Goal: Task Accomplishment & Management: Complete application form

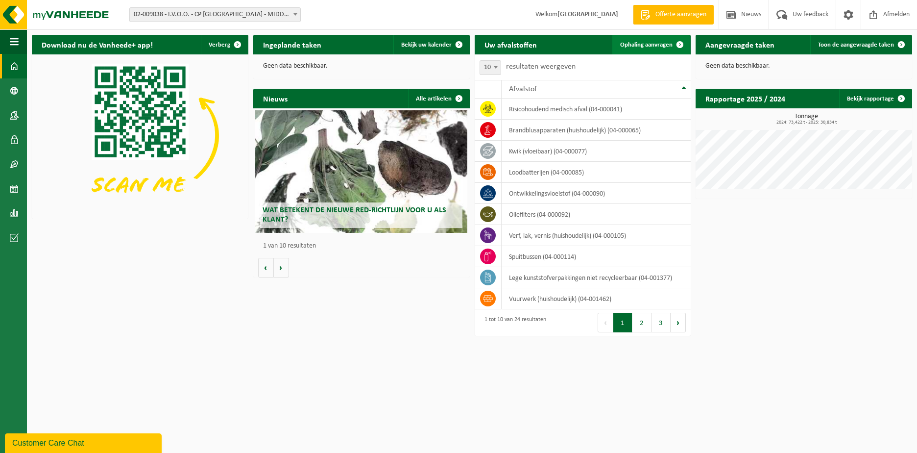
click at [627, 46] on span "Ophaling aanvragen" at bounding box center [646, 45] width 52 height 6
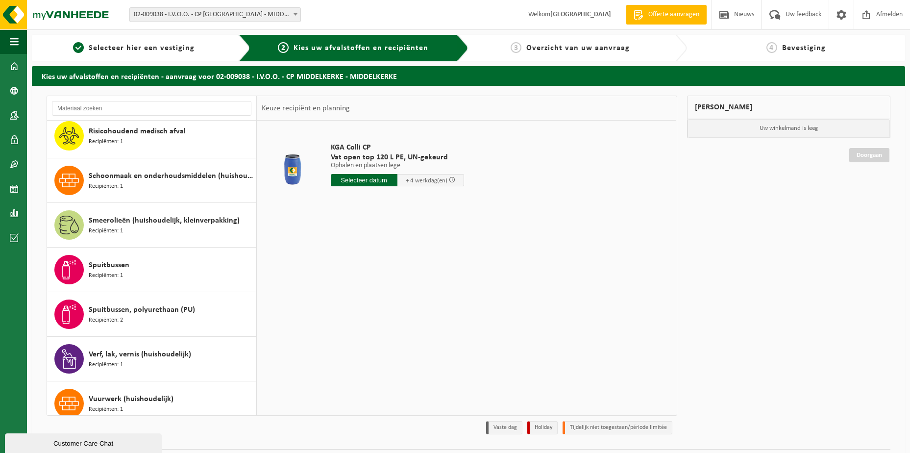
scroll to position [735, 0]
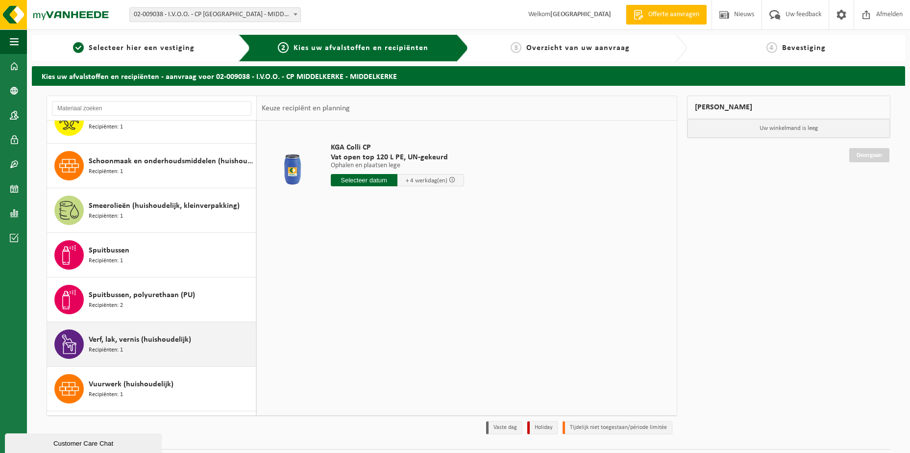
click at [144, 346] on div "Verf, lak, vernis (huishoudelijk) Recipiënten: 1" at bounding box center [171, 343] width 165 height 29
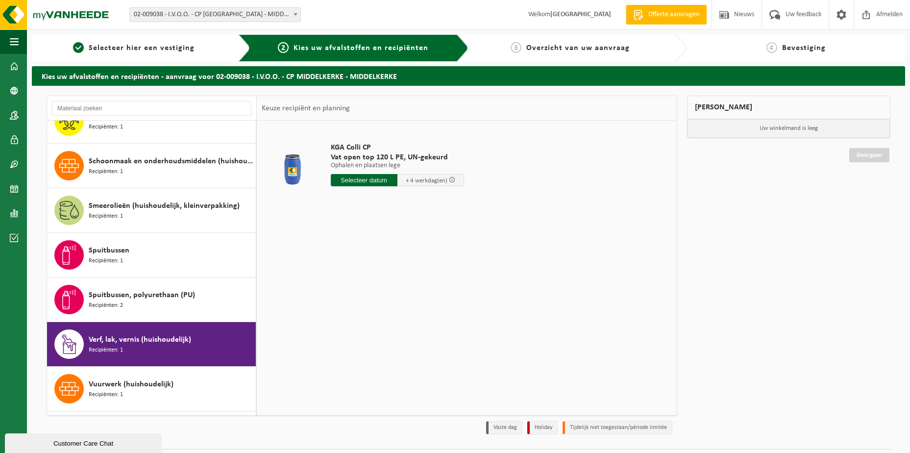
scroll to position [775, 0]
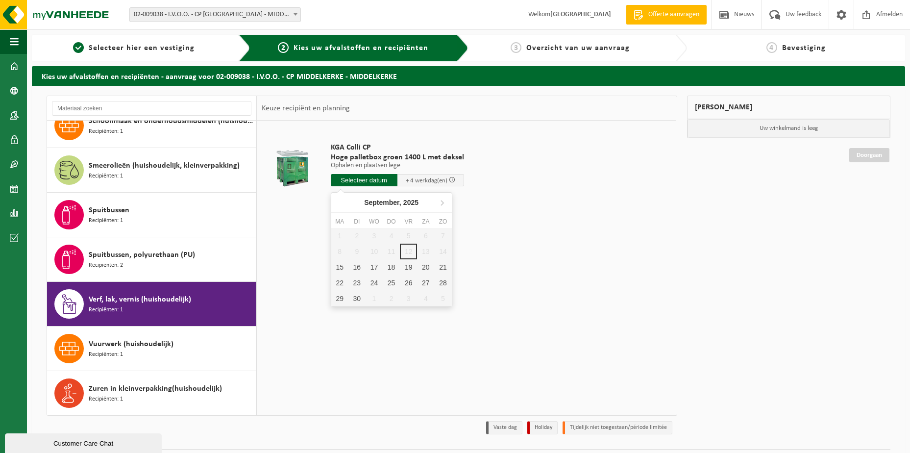
click at [365, 175] on input "text" at bounding box center [364, 180] width 67 height 12
click at [341, 268] on div "15" at bounding box center [339, 267] width 17 height 16
type input "Van 2025-09-15"
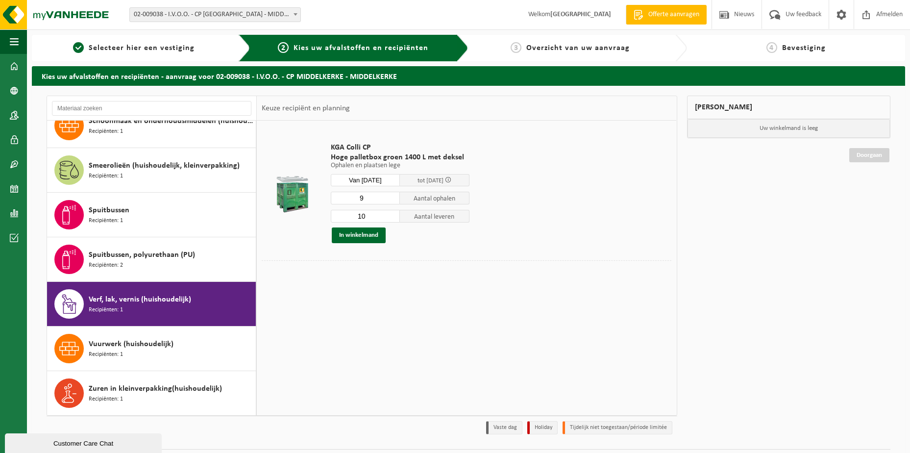
click at [392, 201] on input "9" at bounding box center [366, 198] width 70 height 13
click at [392, 201] on input "8" at bounding box center [366, 198] width 70 height 13
type input "7"
click at [392, 201] on input "7" at bounding box center [366, 198] width 70 height 13
click at [392, 218] on input "9" at bounding box center [366, 216] width 70 height 13
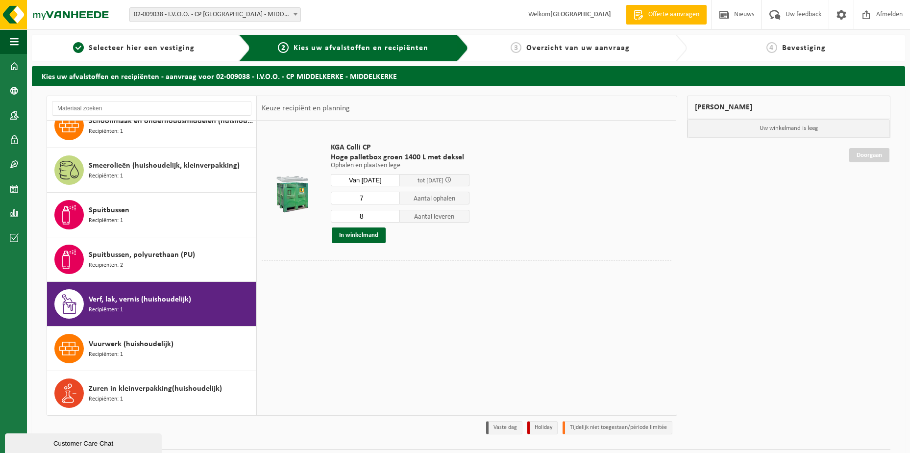
click at [392, 218] on input "8" at bounding box center [366, 216] width 70 height 13
type input "7"
click at [392, 218] on input "7" at bounding box center [366, 216] width 70 height 13
click at [356, 235] on button "In winkelmand" at bounding box center [359, 235] width 54 height 16
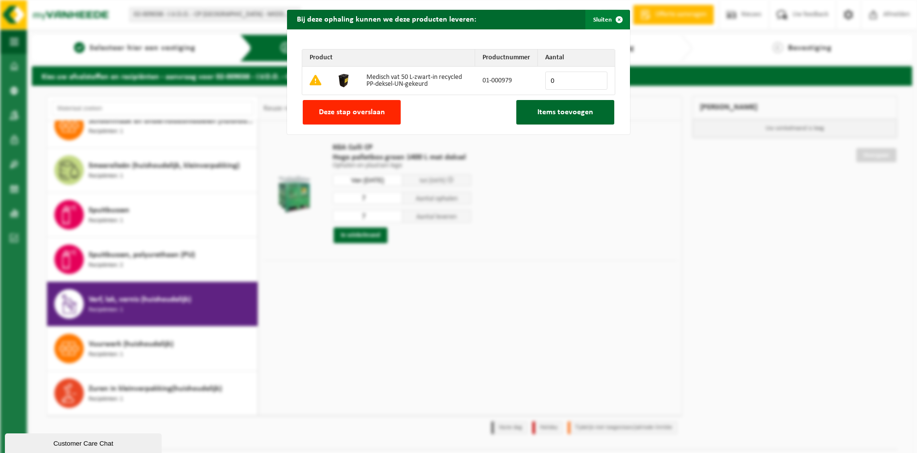
click at [616, 16] on span "button" at bounding box center [619, 20] width 20 height 20
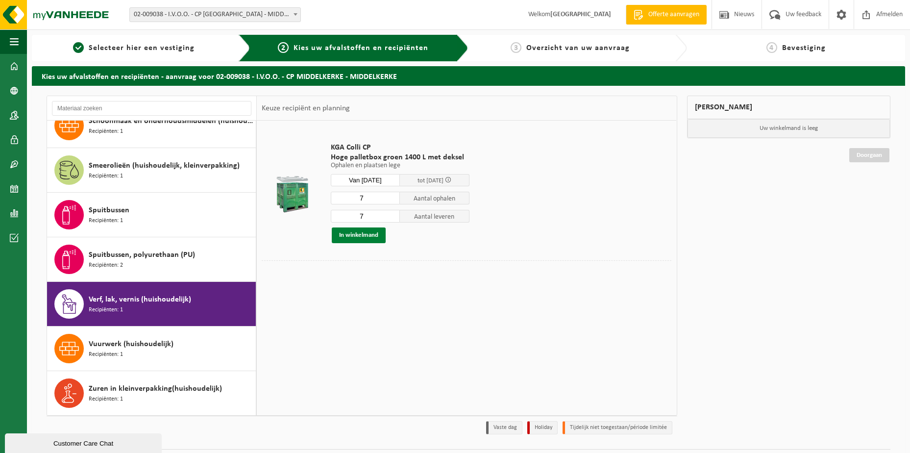
click at [353, 233] on button "In winkelmand" at bounding box center [359, 235] width 54 height 16
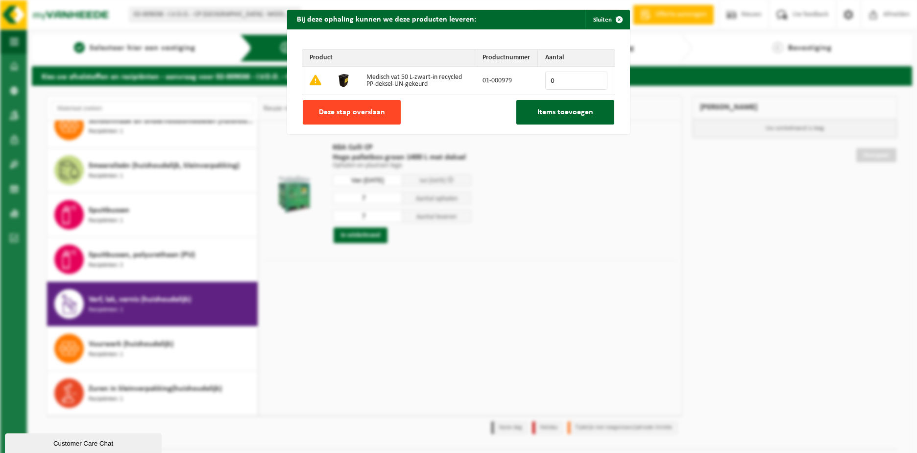
click at [348, 114] on span "Deze stap overslaan" at bounding box center [352, 112] width 66 height 8
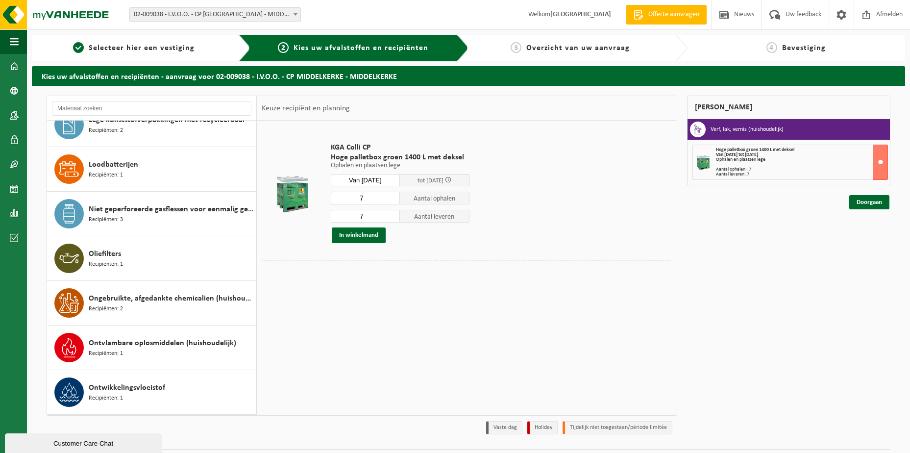
scroll to position [392, 0]
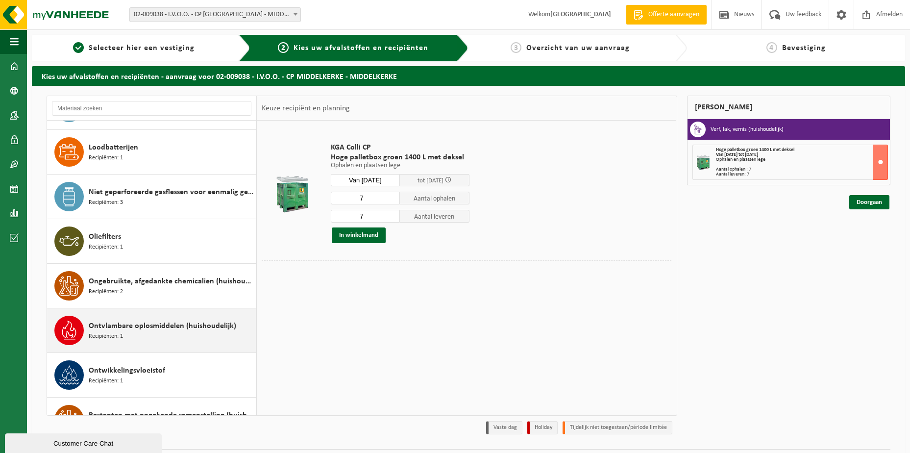
click at [144, 326] on span "Ontvlambare oplosmiddelen (huishoudelijk)" at bounding box center [162, 326] width 147 height 12
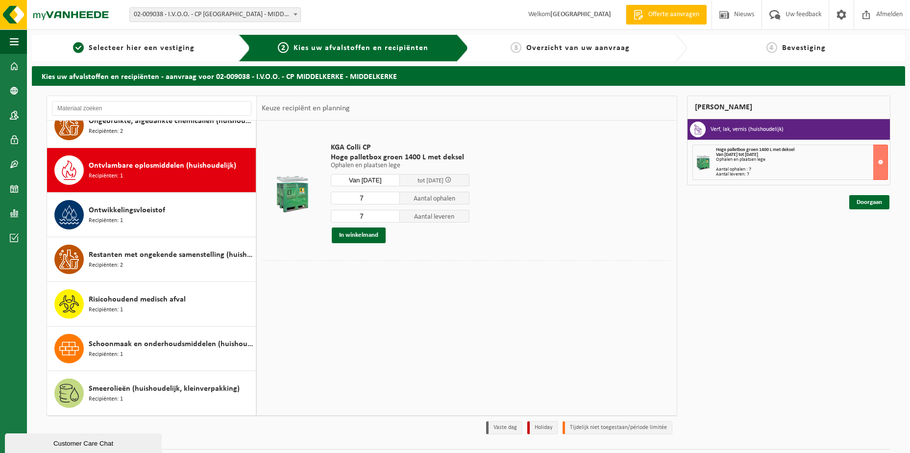
scroll to position [579, 0]
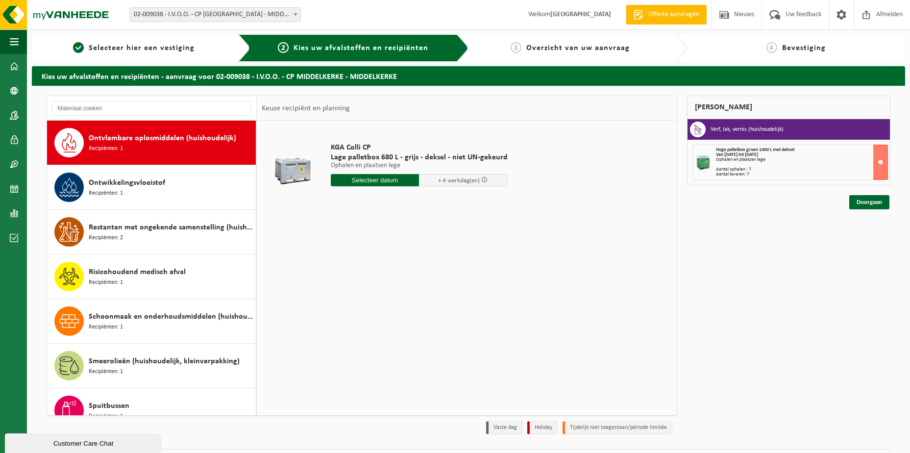
click at [367, 179] on input "text" at bounding box center [375, 180] width 89 height 12
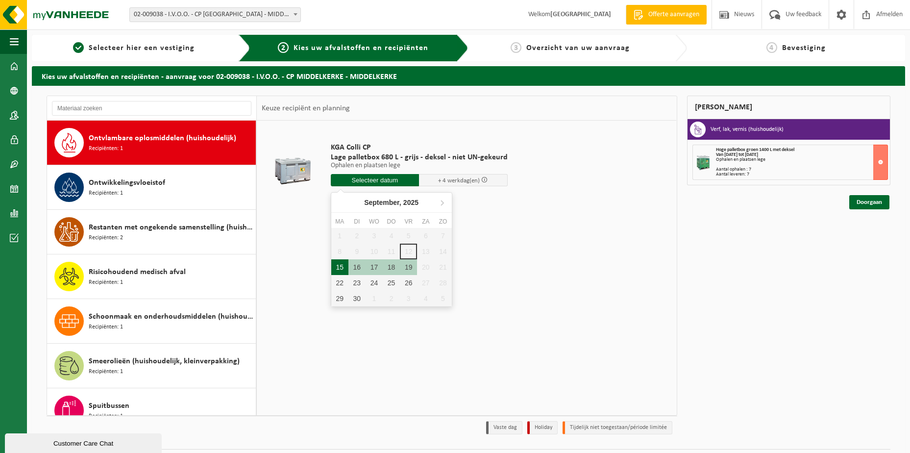
click at [337, 266] on div "15" at bounding box center [339, 267] width 17 height 16
type input "Van 2025-09-15"
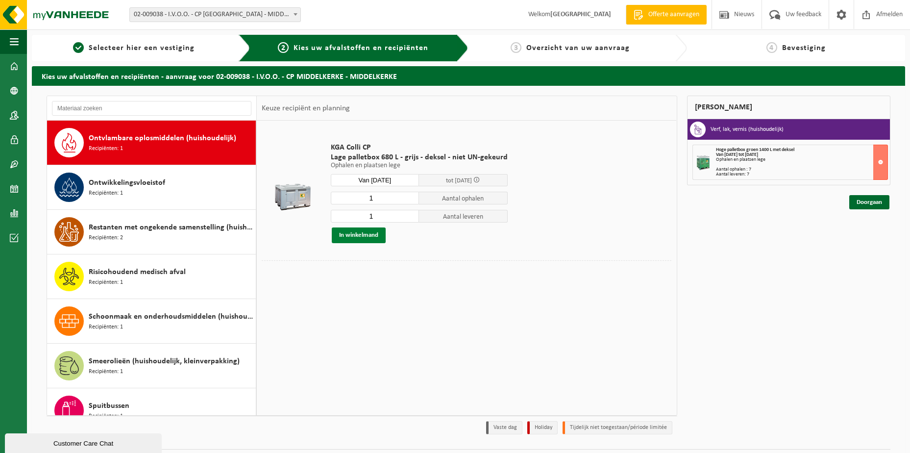
click at [357, 233] on button "In winkelmand" at bounding box center [359, 235] width 54 height 16
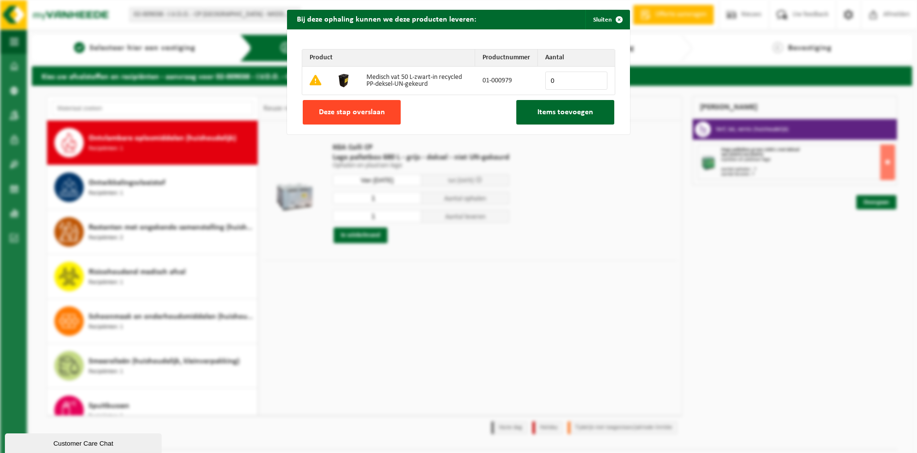
click at [335, 111] on span "Deze stap overslaan" at bounding box center [352, 112] width 66 height 8
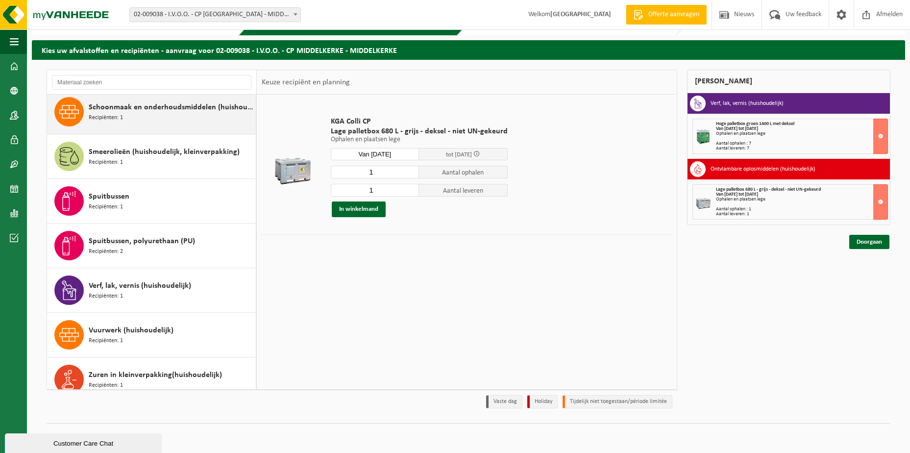
scroll to position [775, 0]
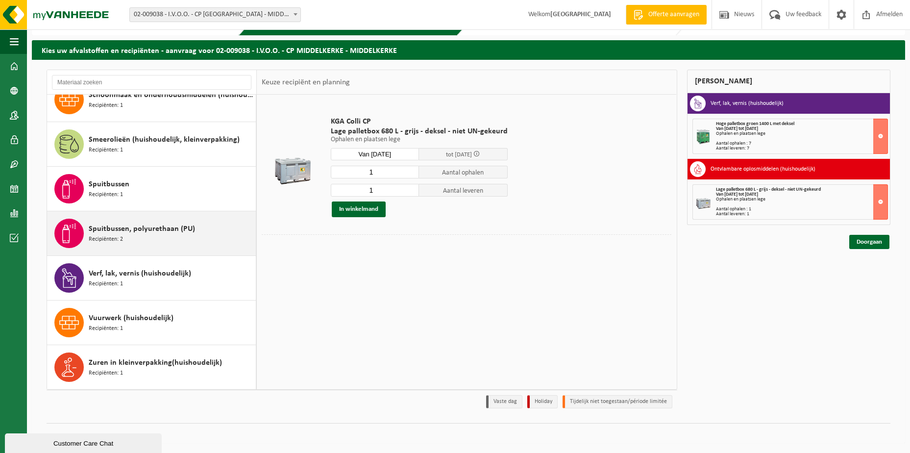
click at [105, 234] on span "Spuitbussen, polyurethaan (PU)" at bounding box center [142, 229] width 106 height 12
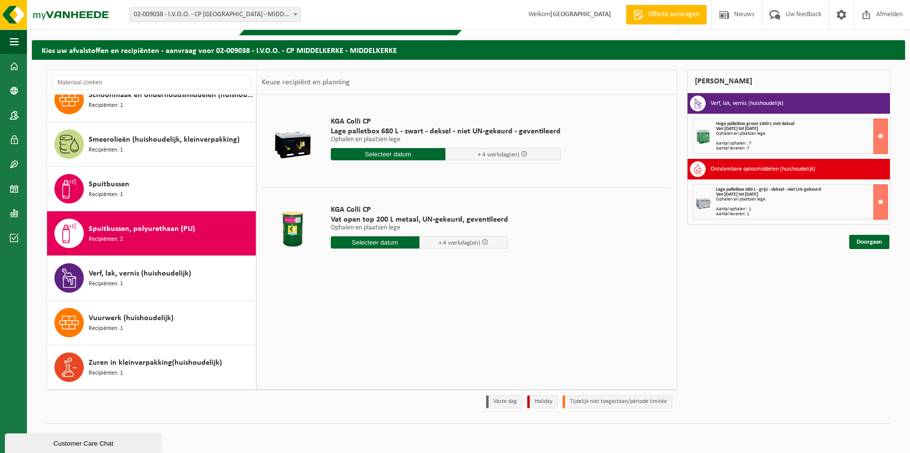
click at [388, 151] on input "text" at bounding box center [388, 154] width 115 height 12
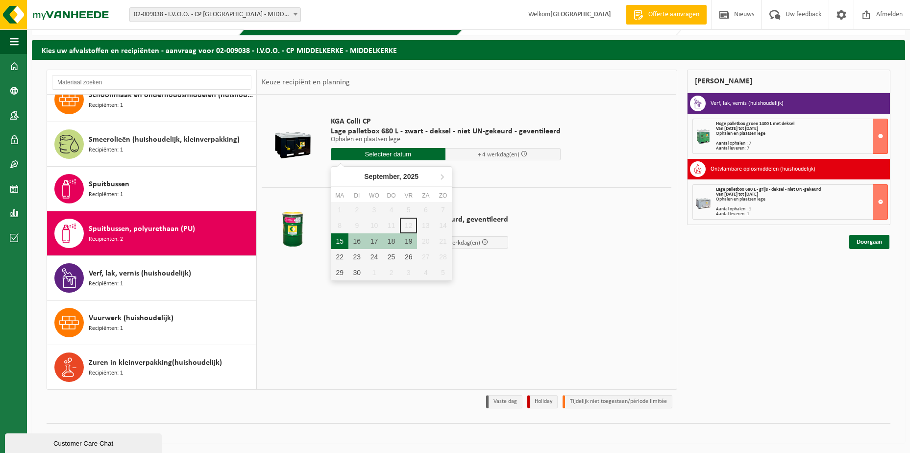
click at [340, 238] on div "15" at bounding box center [339, 241] width 17 height 16
type input "Van 2025-09-15"
type input "2025-09-15"
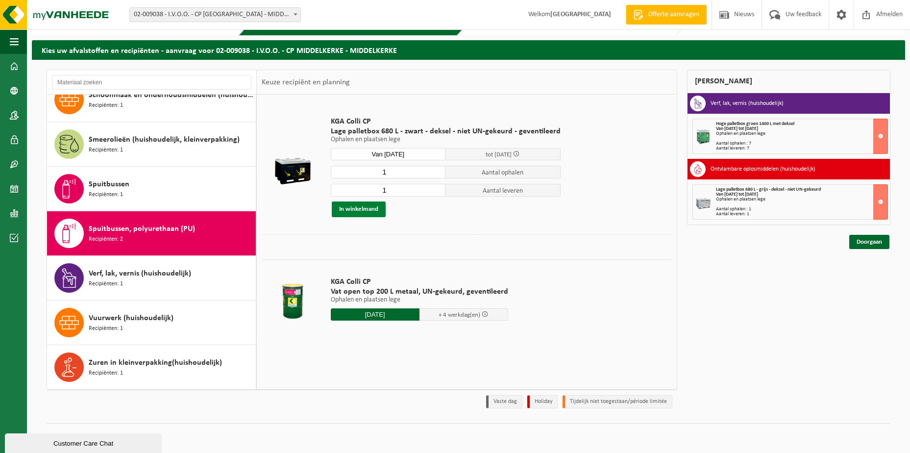
click at [347, 208] on button "In winkelmand" at bounding box center [359, 209] width 54 height 16
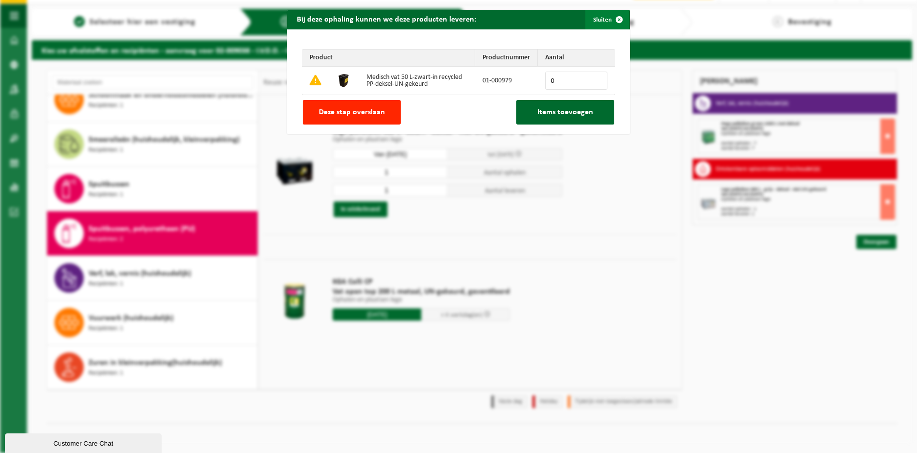
click at [615, 17] on span "button" at bounding box center [619, 20] width 20 height 20
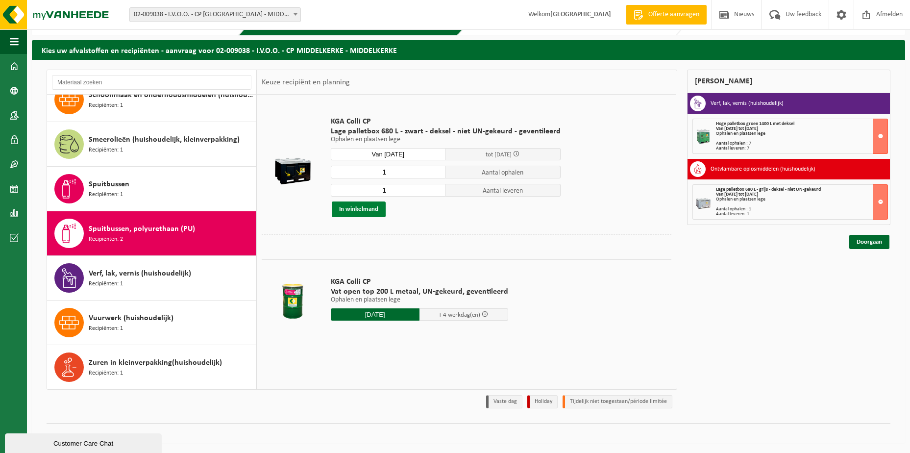
click at [355, 209] on button "In winkelmand" at bounding box center [359, 209] width 54 height 16
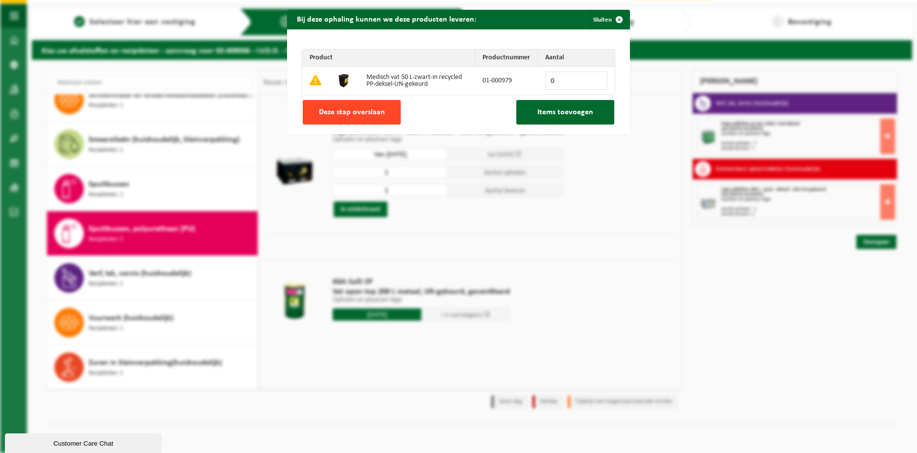
click at [355, 110] on span "Deze stap overslaan" at bounding box center [352, 112] width 66 height 8
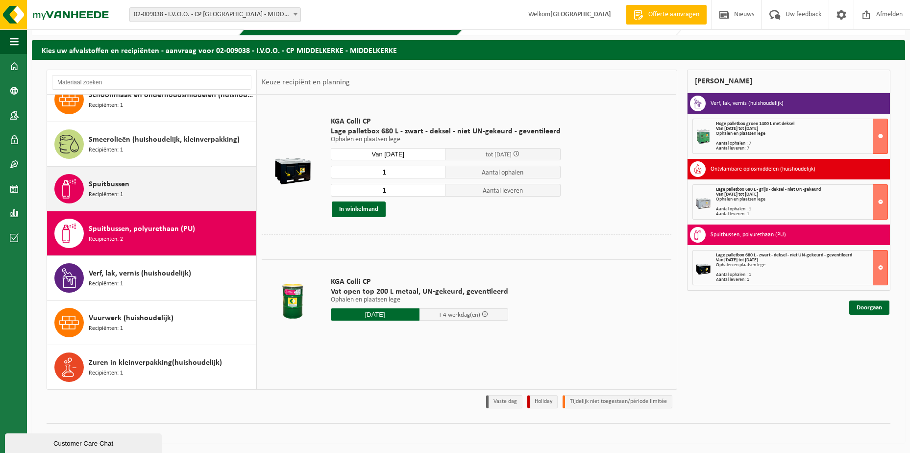
click at [133, 192] on div "Spuitbussen Recipiënten: 1" at bounding box center [171, 188] width 165 height 29
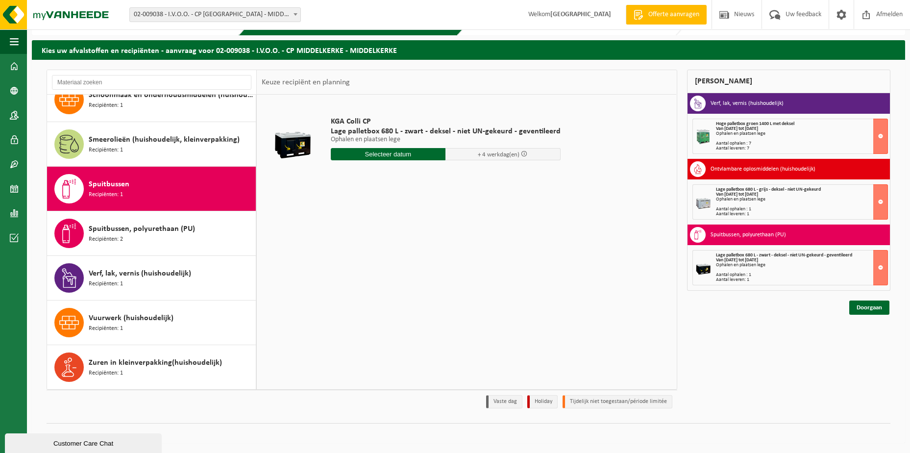
click at [393, 151] on input "text" at bounding box center [388, 154] width 115 height 12
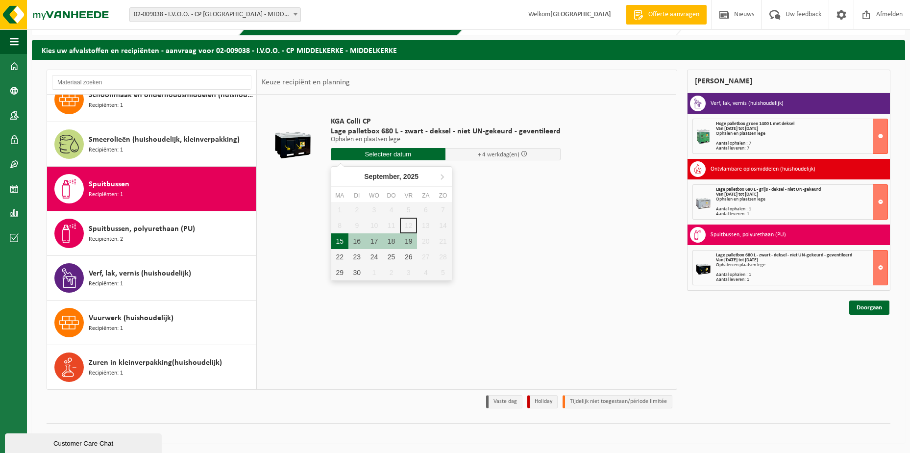
click at [336, 240] on div "15" at bounding box center [339, 241] width 17 height 16
type input "Van 2025-09-15"
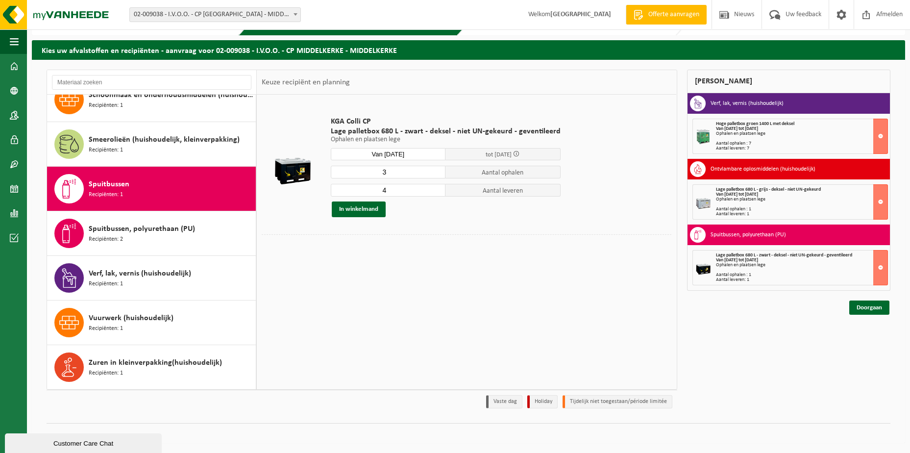
click at [435, 173] on input "3" at bounding box center [388, 172] width 115 height 13
click at [435, 173] on input "2" at bounding box center [388, 172] width 115 height 13
type input "1"
click at [435, 173] on input "1" at bounding box center [388, 172] width 115 height 13
click at [436, 189] on input "5" at bounding box center [388, 190] width 115 height 13
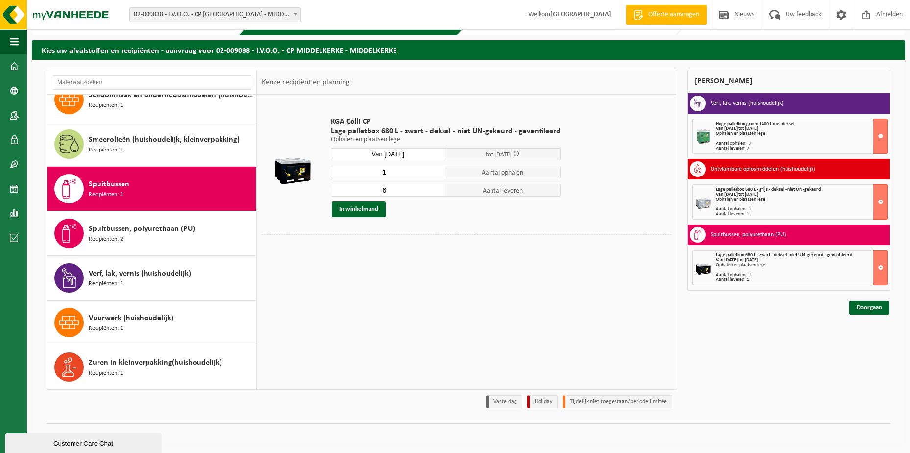
click at [436, 189] on input "6" at bounding box center [388, 190] width 115 height 13
click at [436, 189] on input "7" at bounding box center [388, 190] width 115 height 13
click at [434, 192] on input "6" at bounding box center [388, 190] width 115 height 13
click at [434, 192] on input "5" at bounding box center [388, 190] width 115 height 13
click at [434, 192] on input "4" at bounding box center [388, 190] width 115 height 13
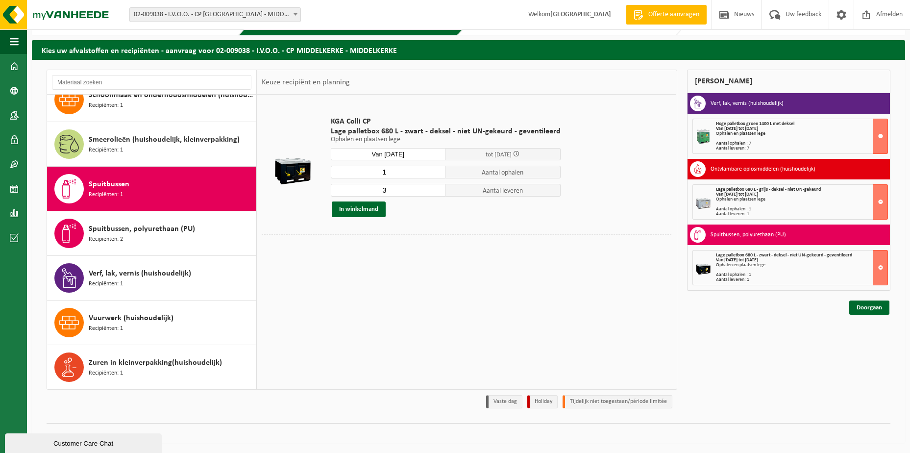
click at [434, 192] on input "3" at bounding box center [388, 190] width 115 height 13
click at [434, 192] on input "2" at bounding box center [388, 190] width 115 height 13
type input "1"
click at [434, 192] on input "1" at bounding box center [388, 190] width 115 height 13
click at [353, 206] on button "In winkelmand" at bounding box center [359, 209] width 54 height 16
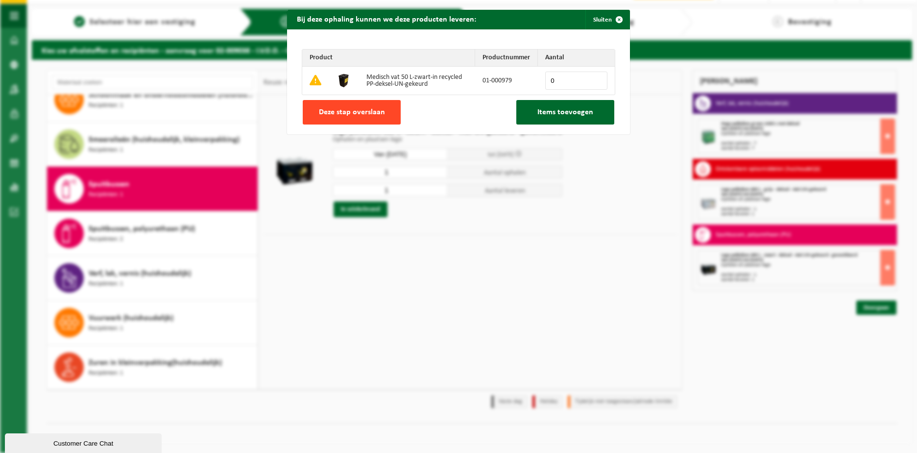
click at [356, 114] on span "Deze stap overslaan" at bounding box center [352, 112] width 66 height 8
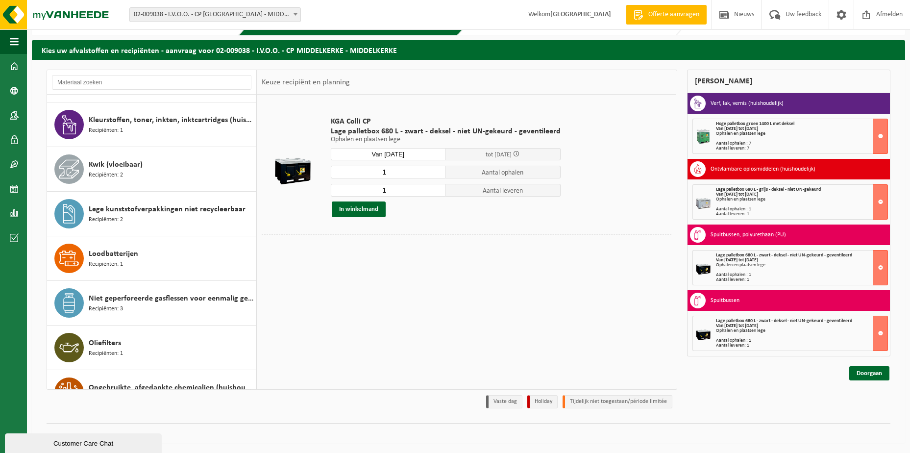
scroll to position [236, 0]
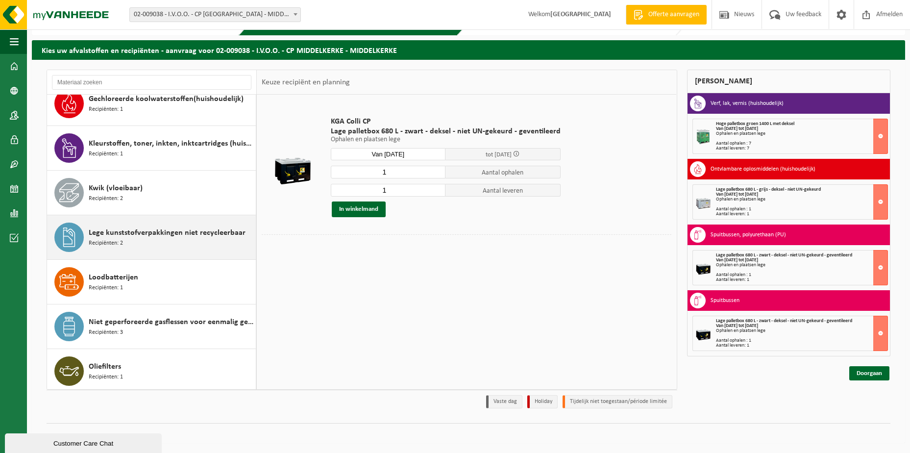
click at [181, 242] on div "Lege kunststofverpakkingen niet recycleerbaar Recipiënten: 2" at bounding box center [171, 236] width 165 height 29
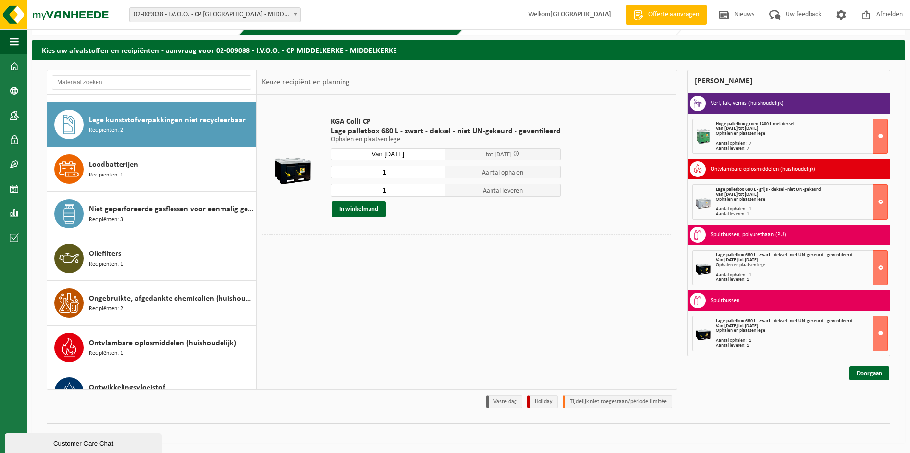
scroll to position [357, 0]
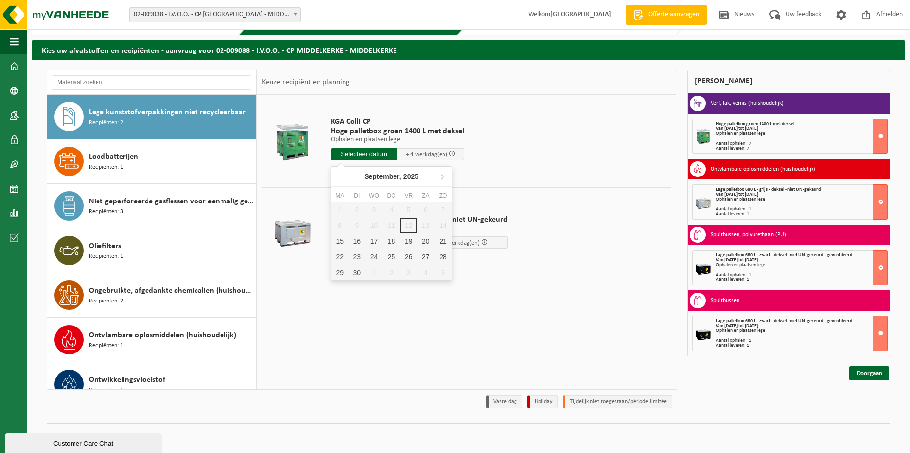
click at [356, 151] on input "text" at bounding box center [364, 154] width 67 height 12
click at [342, 238] on div "15" at bounding box center [339, 241] width 17 height 16
type input "Van 2025-09-15"
type input "2025-09-15"
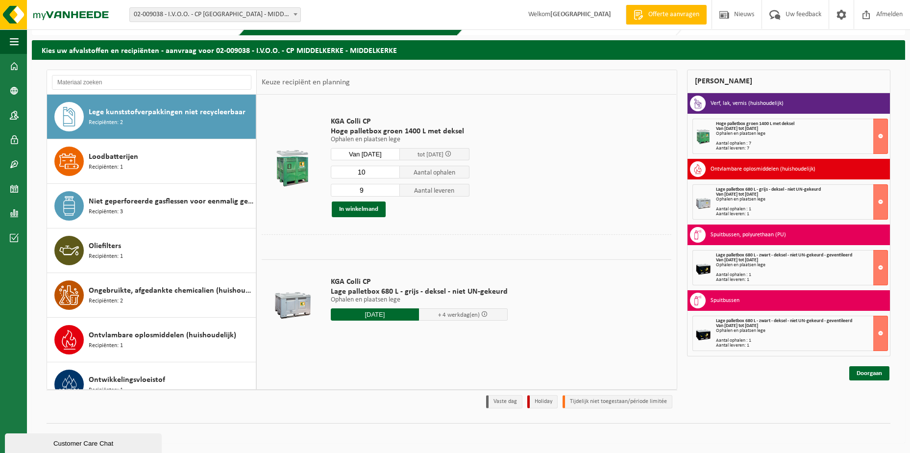
click at [392, 192] on input "9" at bounding box center [366, 190] width 70 height 13
click at [392, 192] on input "8" at bounding box center [366, 190] width 70 height 13
click at [392, 192] on input "7" at bounding box center [366, 190] width 70 height 13
type input "6"
click at [392, 192] on input "6" at bounding box center [366, 190] width 70 height 13
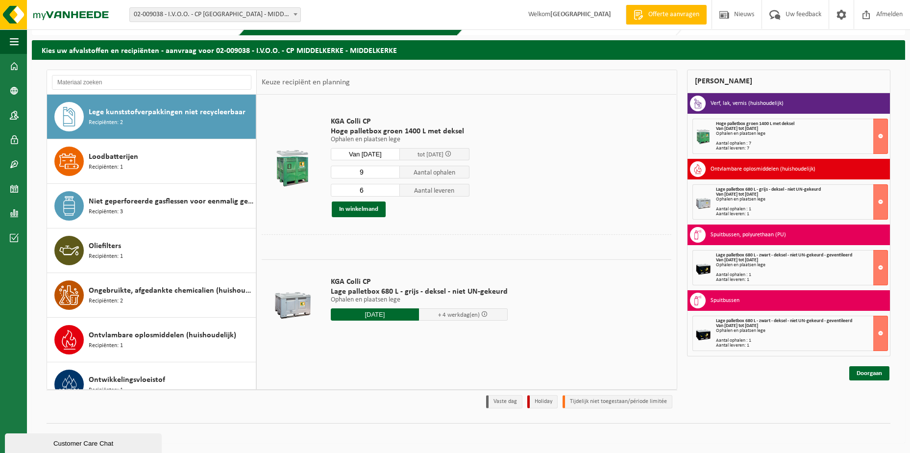
click at [391, 174] on input "9" at bounding box center [366, 172] width 70 height 13
click at [391, 174] on input "8" at bounding box center [366, 172] width 70 height 13
click at [391, 174] on input "7" at bounding box center [366, 172] width 70 height 13
type input "6"
click at [391, 174] on input "6" at bounding box center [366, 172] width 70 height 13
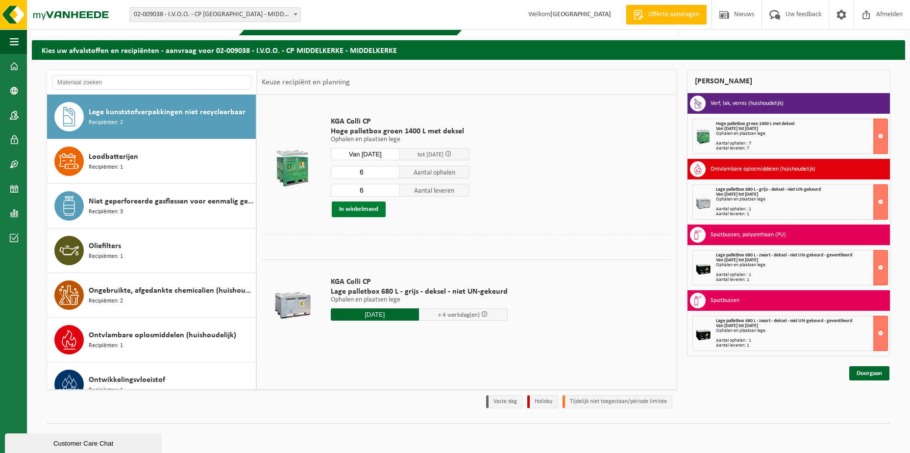
click at [360, 210] on button "In winkelmand" at bounding box center [359, 209] width 54 height 16
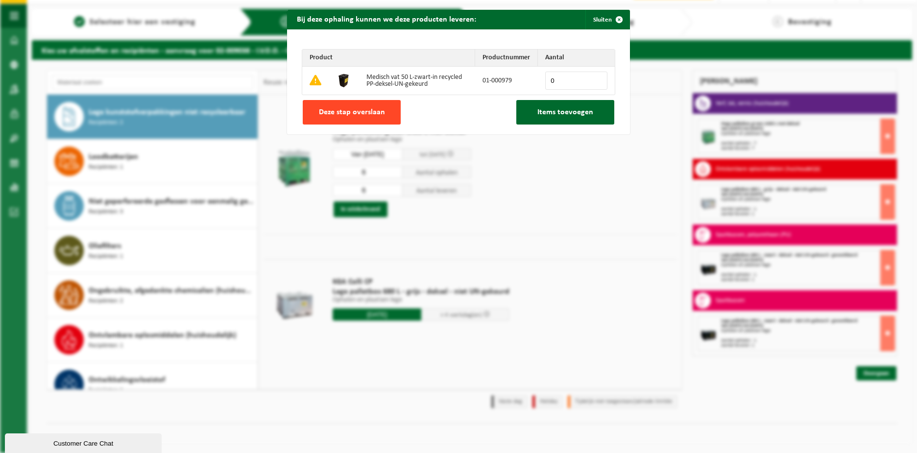
click at [357, 115] on span "Deze stap overslaan" at bounding box center [352, 112] width 66 height 8
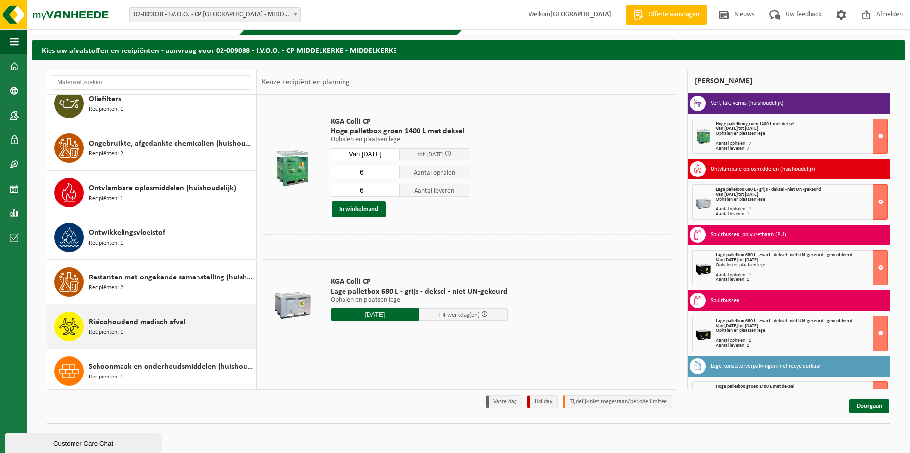
click at [134, 325] on span "Risicohoudend medisch afval" at bounding box center [137, 322] width 97 height 12
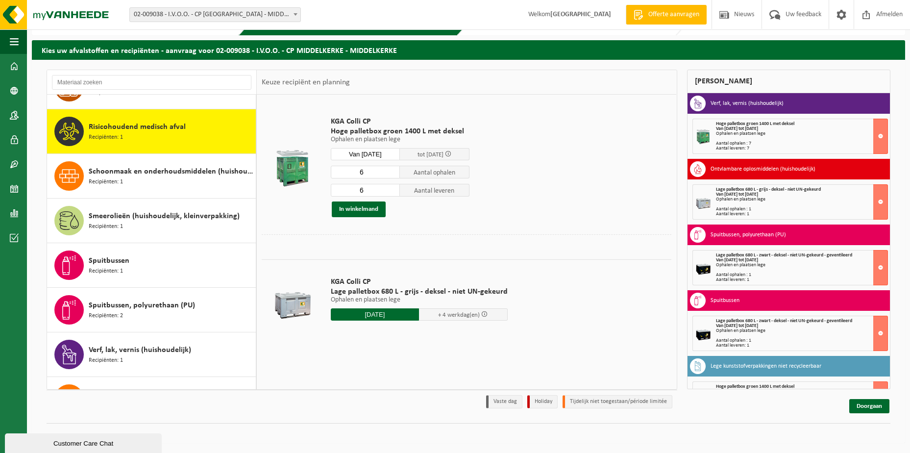
scroll to position [713, 0]
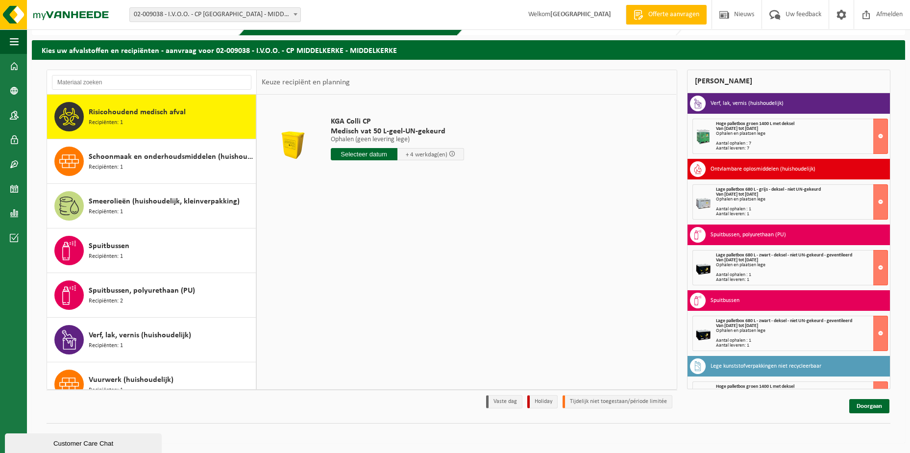
click at [366, 152] on input "text" at bounding box center [364, 154] width 67 height 12
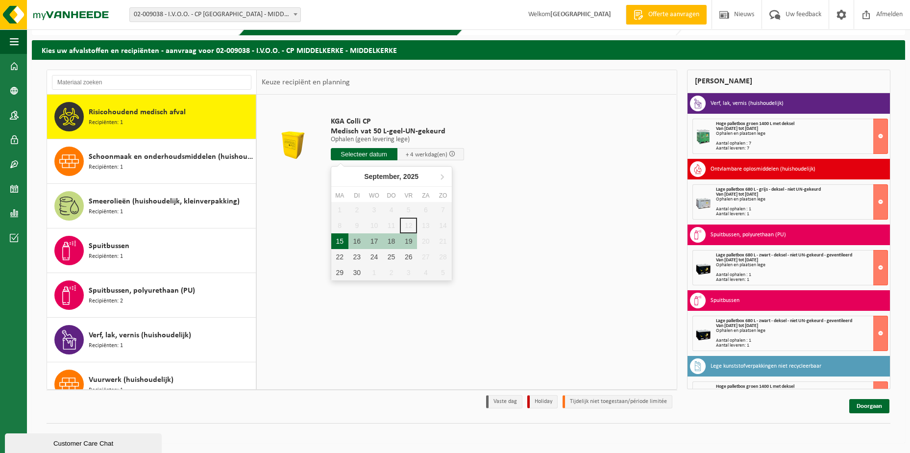
click at [338, 239] on div "15" at bounding box center [339, 241] width 17 height 16
type input "Van 2025-09-15"
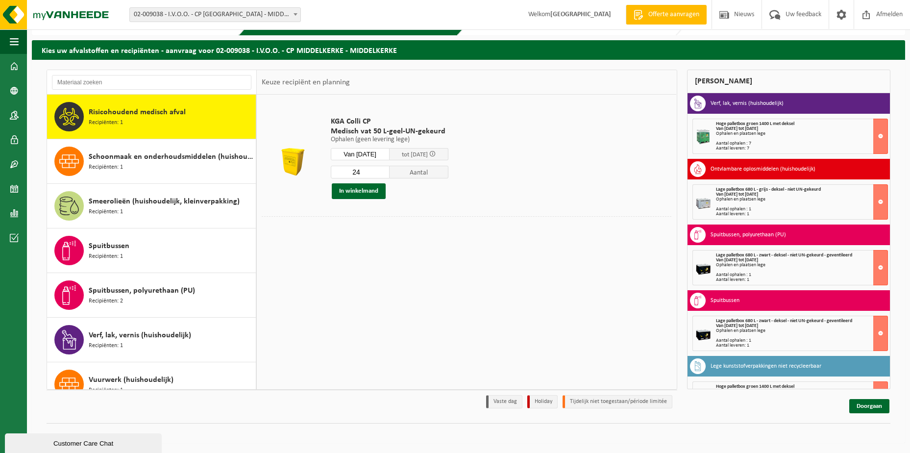
click at [389, 172] on input "24" at bounding box center [360, 172] width 59 height 13
click at [389, 173] on input "21" at bounding box center [360, 172] width 59 height 13
click at [389, 173] on input "18" at bounding box center [360, 172] width 59 height 13
click at [389, 173] on input "17" at bounding box center [360, 172] width 59 height 13
click at [389, 173] on input "16" at bounding box center [360, 172] width 59 height 13
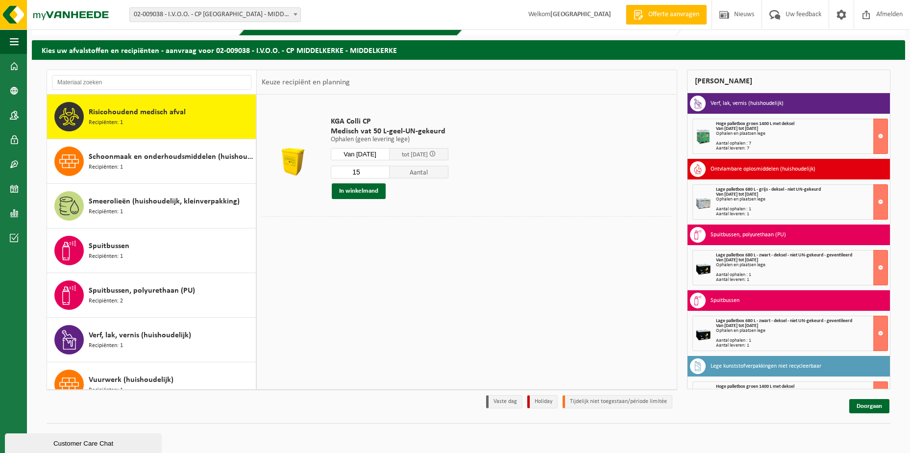
click at [389, 173] on input "15" at bounding box center [360, 172] width 59 height 13
click at [389, 173] on input "14" at bounding box center [360, 172] width 59 height 13
click at [389, 173] on input "13" at bounding box center [360, 172] width 59 height 13
click at [389, 173] on input "12" at bounding box center [360, 172] width 59 height 13
click at [389, 173] on input "11" at bounding box center [360, 172] width 59 height 13
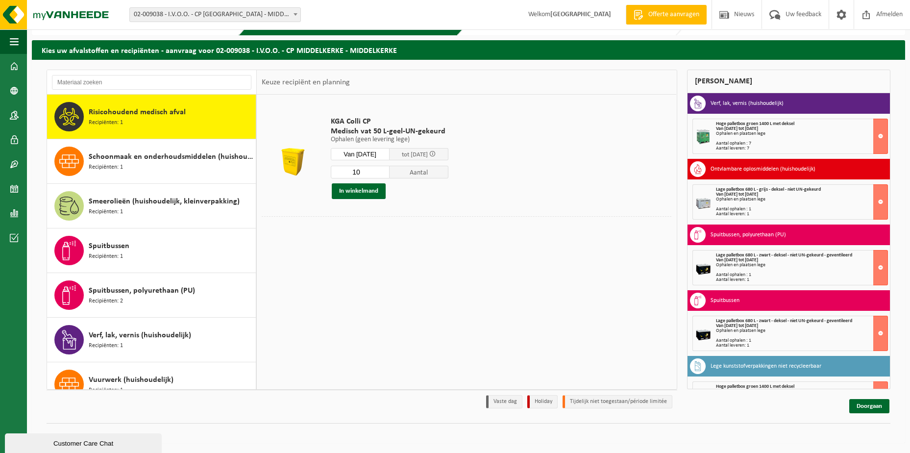
click at [389, 173] on input "10" at bounding box center [360, 172] width 59 height 13
click at [389, 173] on input "9" at bounding box center [360, 172] width 59 height 13
click at [389, 173] on input "8" at bounding box center [360, 172] width 59 height 13
click at [389, 173] on input "7" at bounding box center [360, 172] width 59 height 13
click at [389, 173] on input "6" at bounding box center [360, 172] width 59 height 13
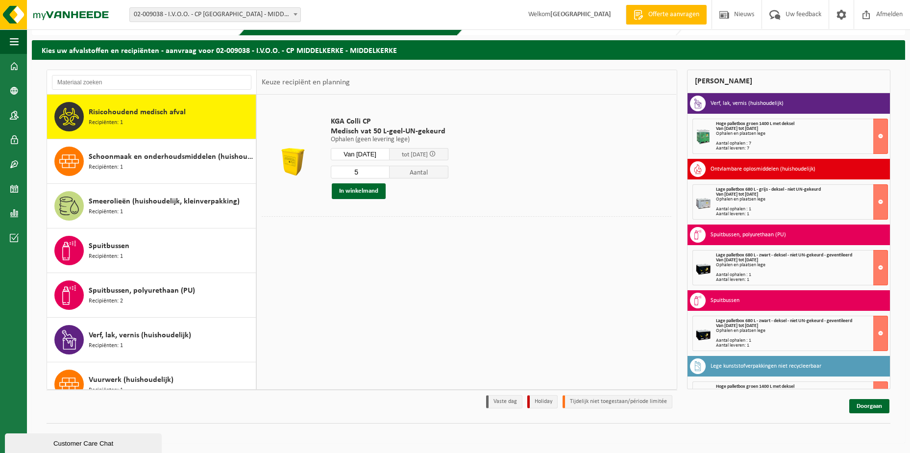
click at [389, 173] on input "5" at bounding box center [360, 172] width 59 height 13
click at [389, 173] on input "4" at bounding box center [360, 172] width 59 height 13
click at [389, 173] on input "3" at bounding box center [360, 172] width 59 height 13
type input "2"
click at [389, 173] on input "2" at bounding box center [360, 172] width 59 height 13
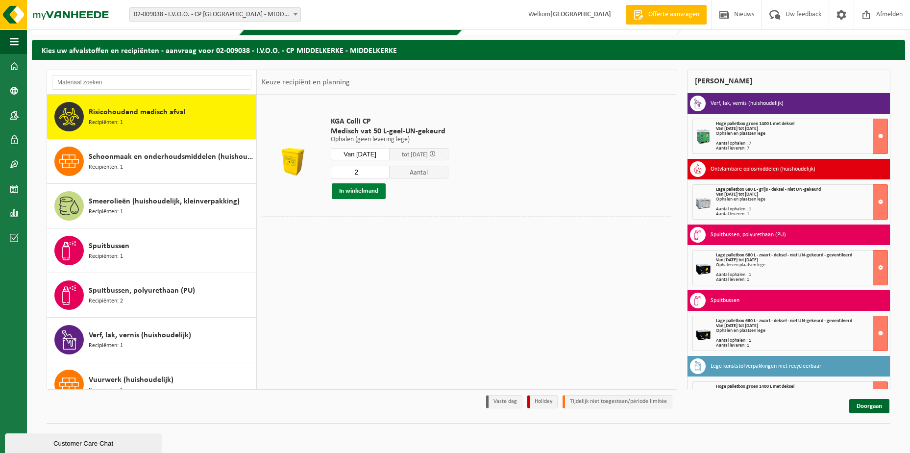
click at [368, 192] on button "In winkelmand" at bounding box center [359, 191] width 54 height 16
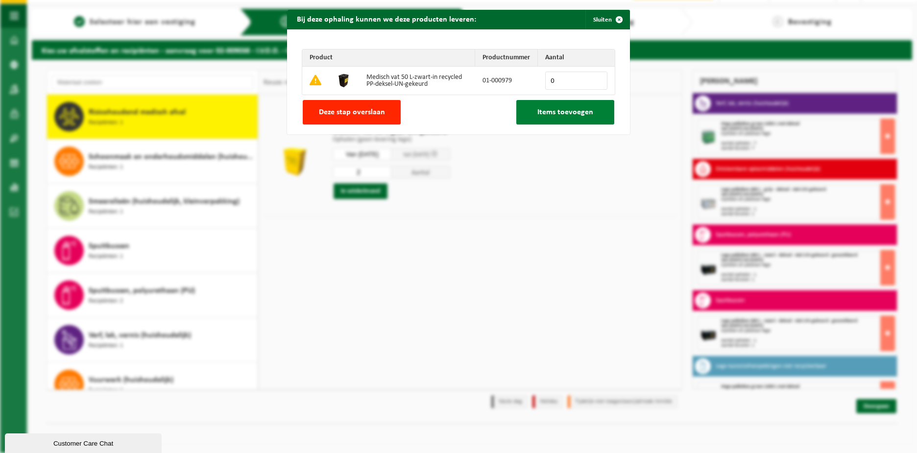
click at [551, 111] on span "Items toevoegen" at bounding box center [565, 112] width 56 height 8
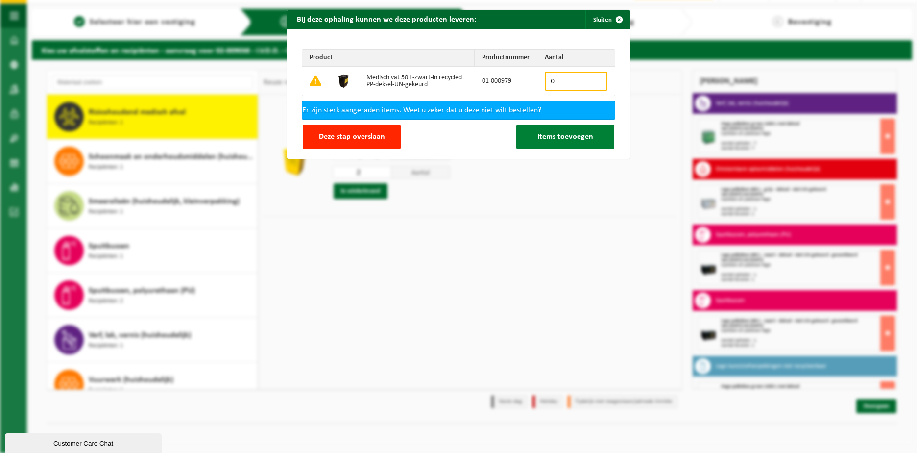
click at [552, 139] on span "Items toevoegen" at bounding box center [565, 137] width 56 height 8
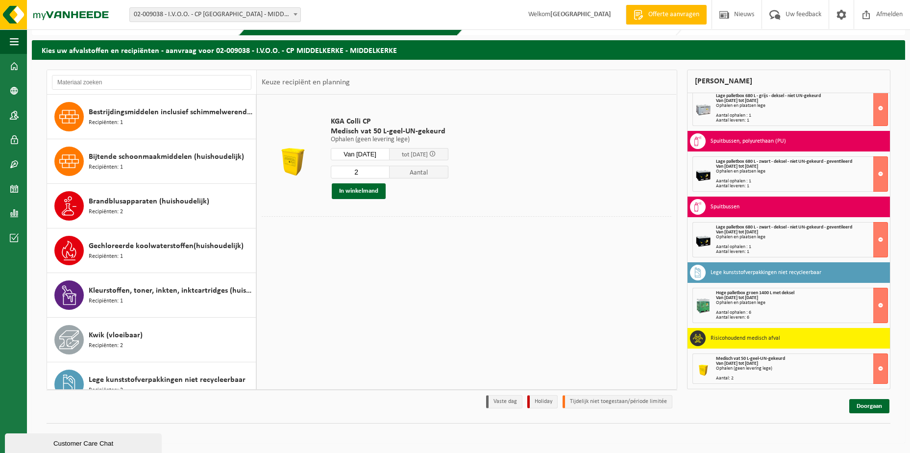
scroll to position [76, 0]
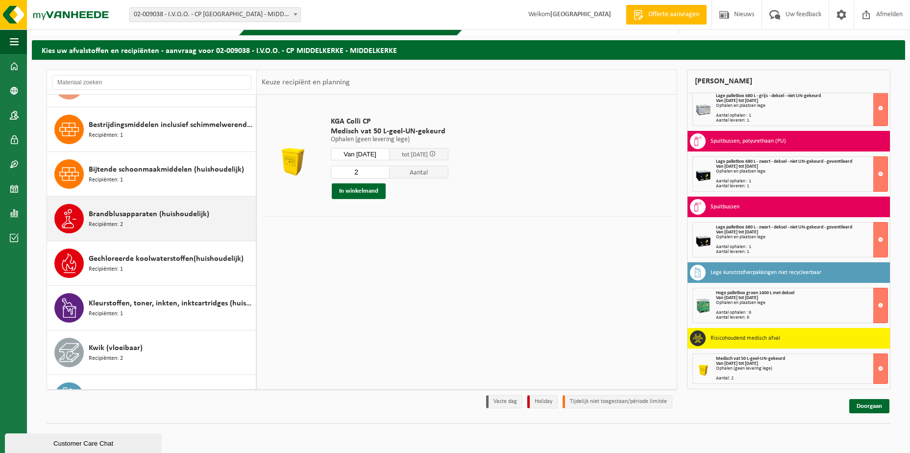
click at [125, 218] on span "Brandblusapparaten (huishoudelijk)" at bounding box center [149, 214] width 120 height 12
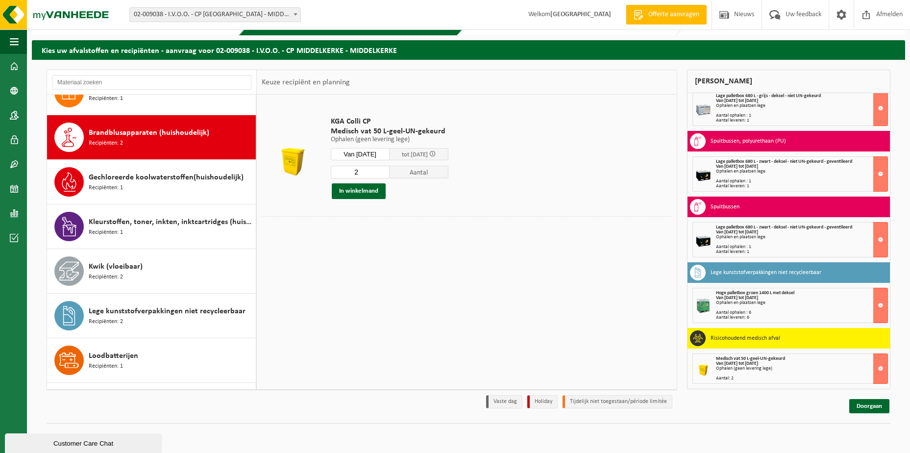
scroll to position [178, 0]
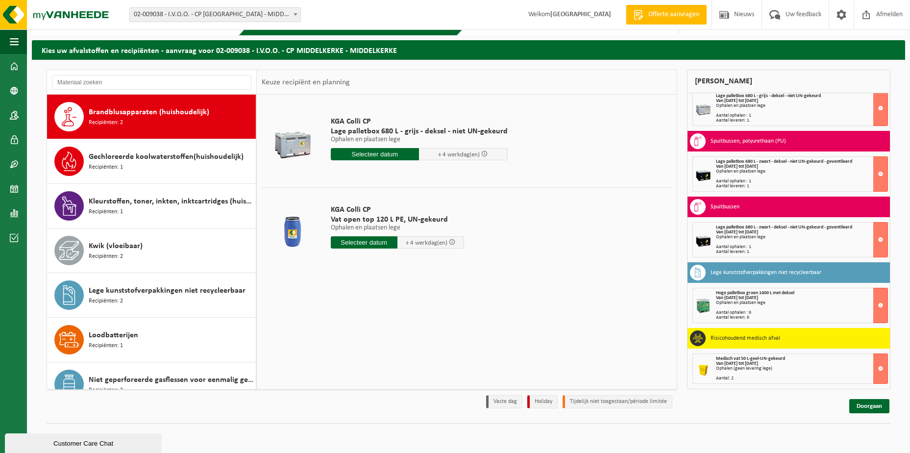
click at [377, 242] on input "text" at bounding box center [364, 242] width 67 height 12
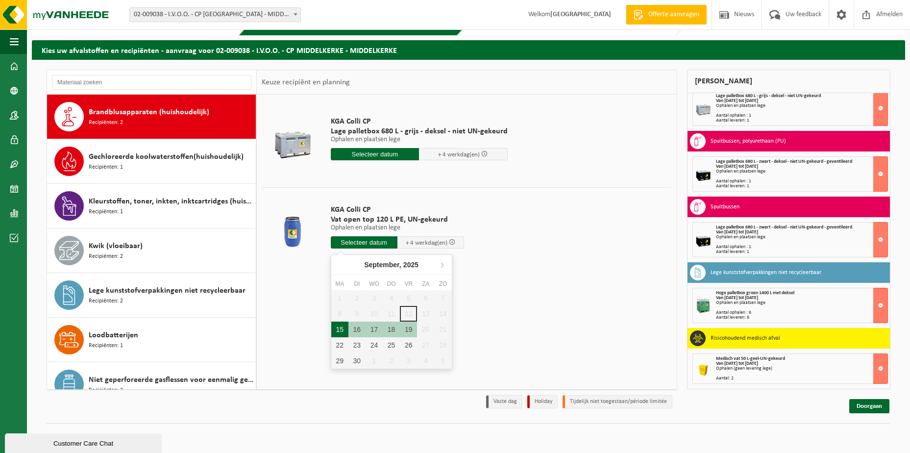
click at [342, 327] on div "15" at bounding box center [339, 329] width 17 height 16
type input "Van 2025-09-15"
type input "2025-09-15"
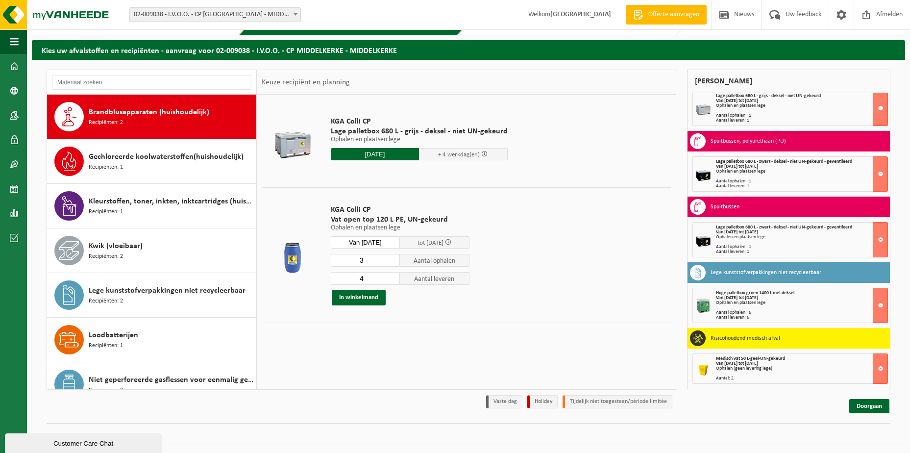
click at [393, 262] on input "3" at bounding box center [366, 260] width 70 height 13
type input "2"
click at [393, 262] on input "2" at bounding box center [366, 260] width 70 height 13
click at [390, 278] on input "5" at bounding box center [366, 278] width 70 height 13
click at [390, 278] on input "6" at bounding box center [366, 278] width 70 height 13
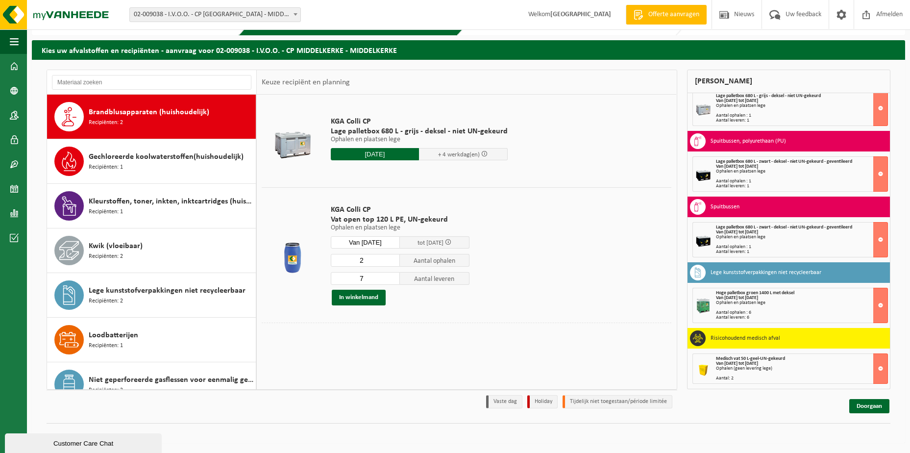
click at [390, 278] on input "7" at bounding box center [366, 278] width 70 height 13
click at [391, 280] on input "6" at bounding box center [366, 278] width 70 height 13
click at [391, 280] on input "5" at bounding box center [366, 278] width 70 height 13
click at [391, 280] on input "4" at bounding box center [366, 278] width 70 height 13
click at [391, 280] on input "3" at bounding box center [366, 278] width 70 height 13
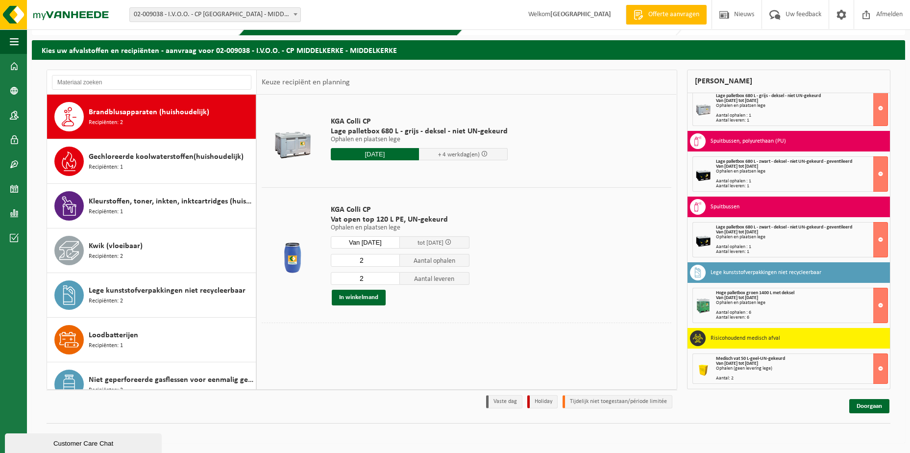
type input "2"
click at [391, 280] on input "2" at bounding box center [366, 278] width 70 height 13
click at [359, 297] on button "In winkelmand" at bounding box center [359, 297] width 54 height 16
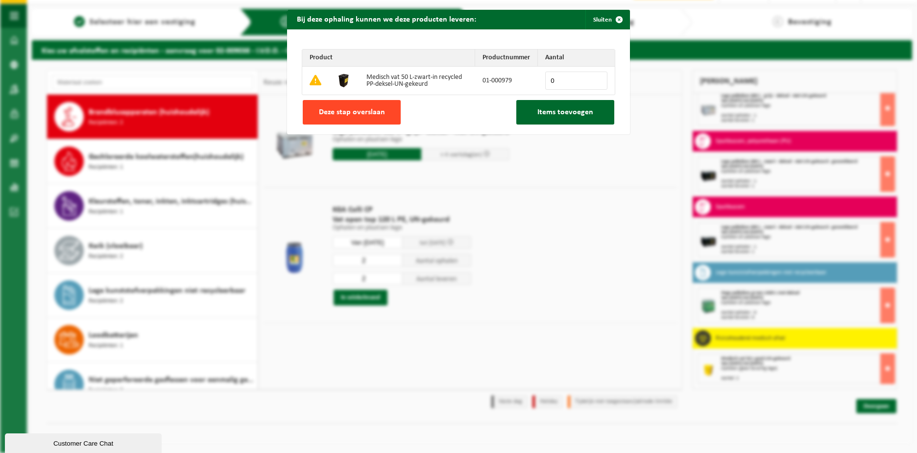
click at [344, 105] on button "Deze stap overslaan" at bounding box center [352, 112] width 98 height 24
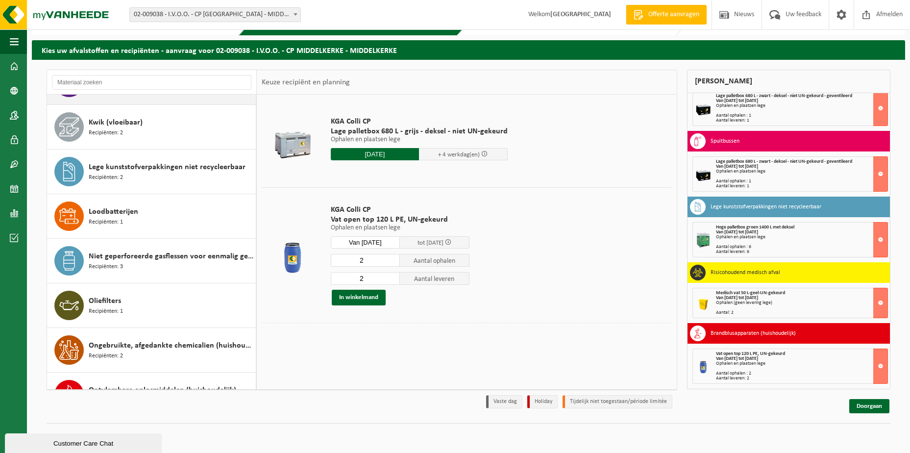
scroll to position [325, 0]
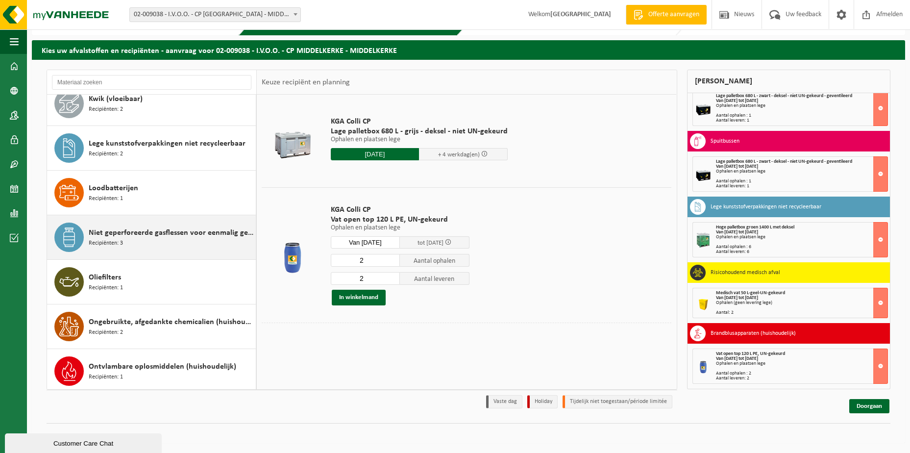
click at [159, 234] on span "Niet geperforeerde gasflessen voor eenmalig gebruik (huishoudelijk)" at bounding box center [171, 233] width 165 height 12
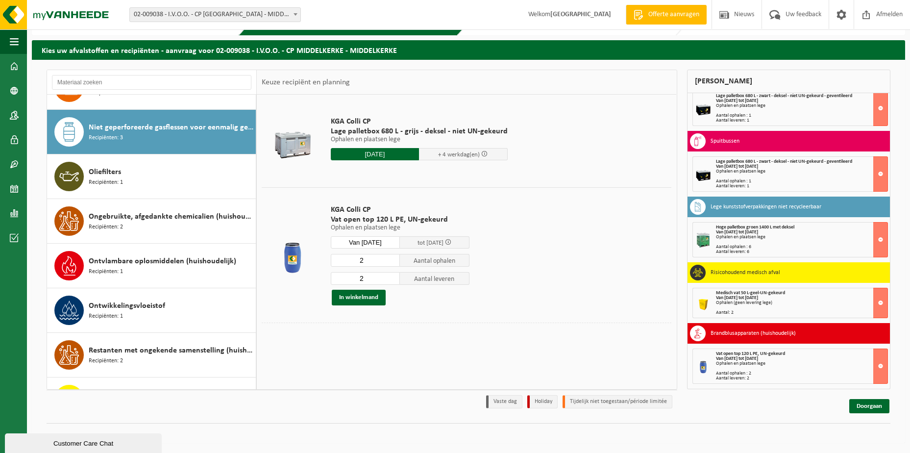
scroll to position [446, 0]
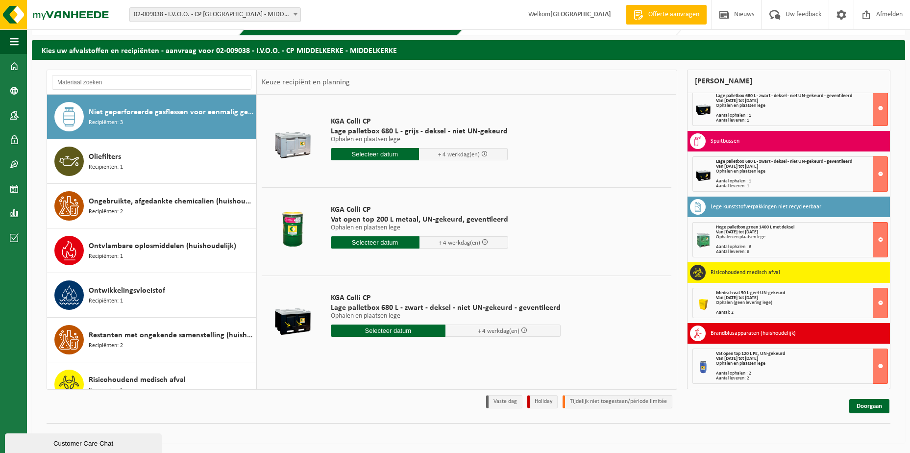
click at [384, 156] on input "text" at bounding box center [375, 154] width 89 height 12
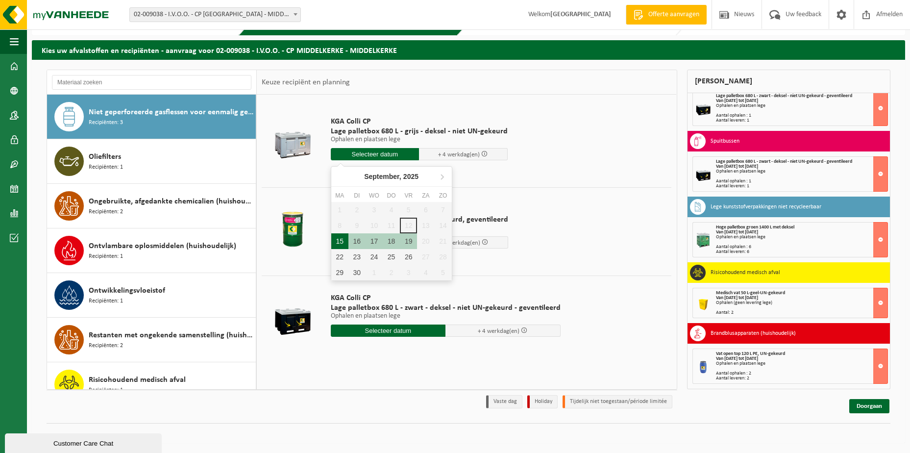
click at [341, 238] on div "15" at bounding box center [339, 241] width 17 height 16
type input "Van 2025-09-15"
type input "2025-09-15"
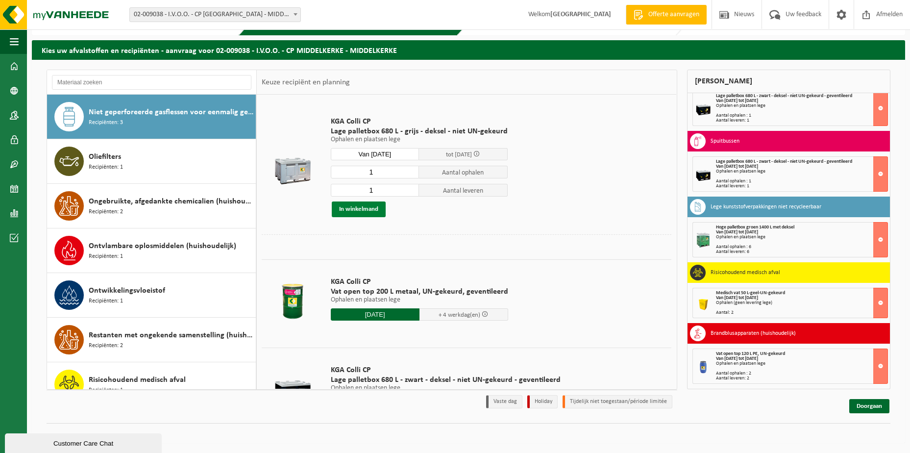
click at [356, 208] on button "In winkelmand" at bounding box center [359, 209] width 54 height 16
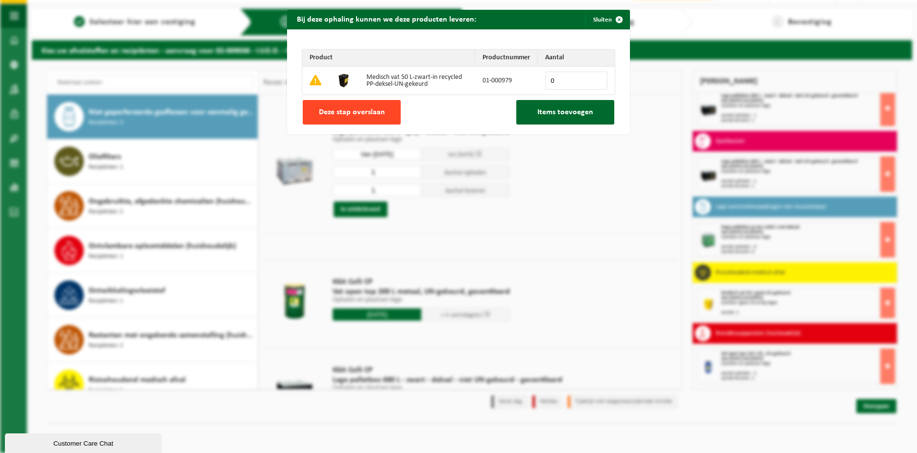
click at [360, 110] on span "Deze stap overslaan" at bounding box center [352, 112] width 66 height 8
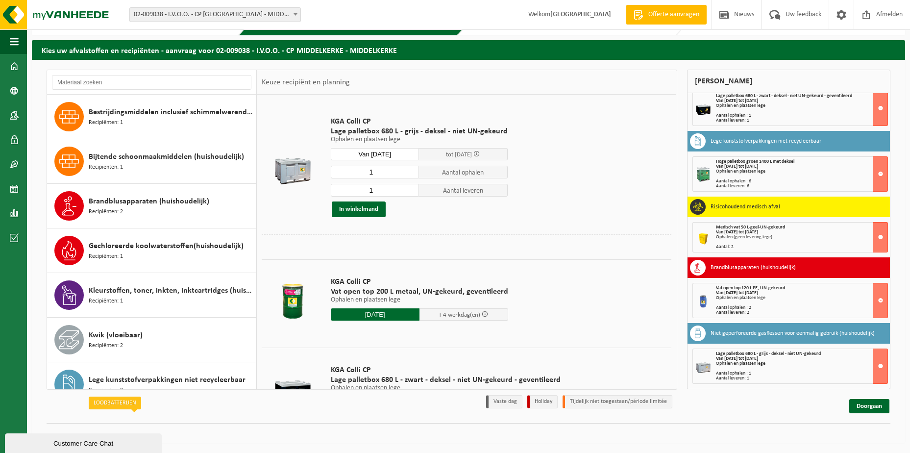
scroll to position [40, 0]
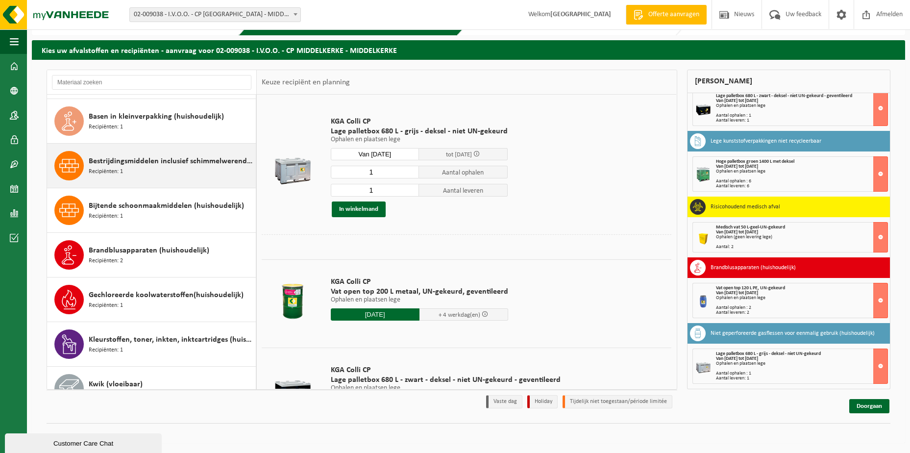
click at [164, 170] on div "Bestrijdingsmiddelen inclusief schimmelwerende beschermingsmiddelen (huishoudel…" at bounding box center [171, 165] width 165 height 29
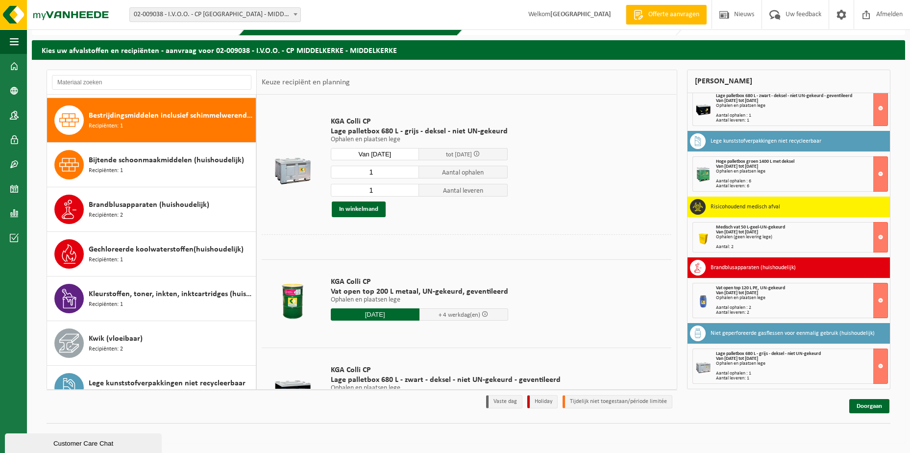
scroll to position [89, 0]
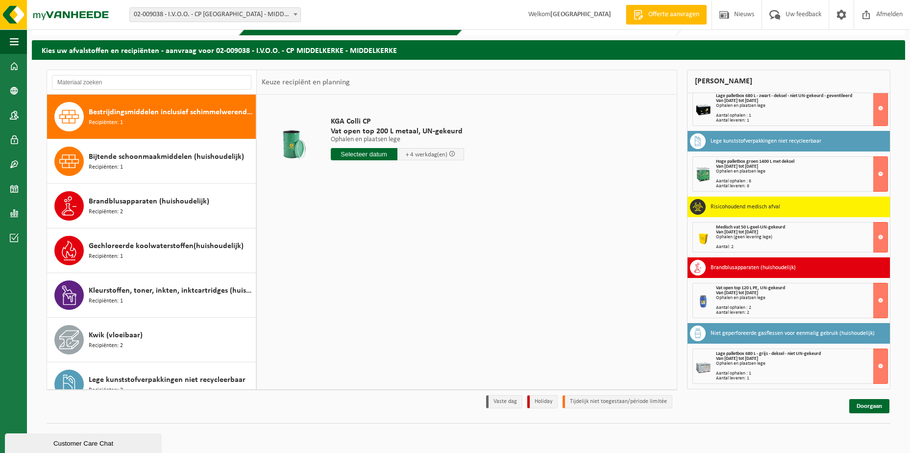
click at [373, 152] on input "text" at bounding box center [364, 154] width 67 height 12
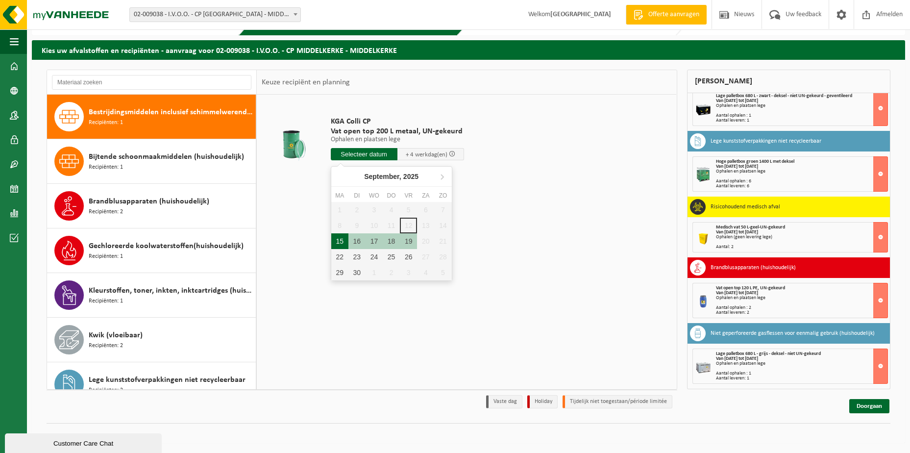
click at [341, 238] on div "15" at bounding box center [339, 241] width 17 height 16
type input "Van 2025-09-15"
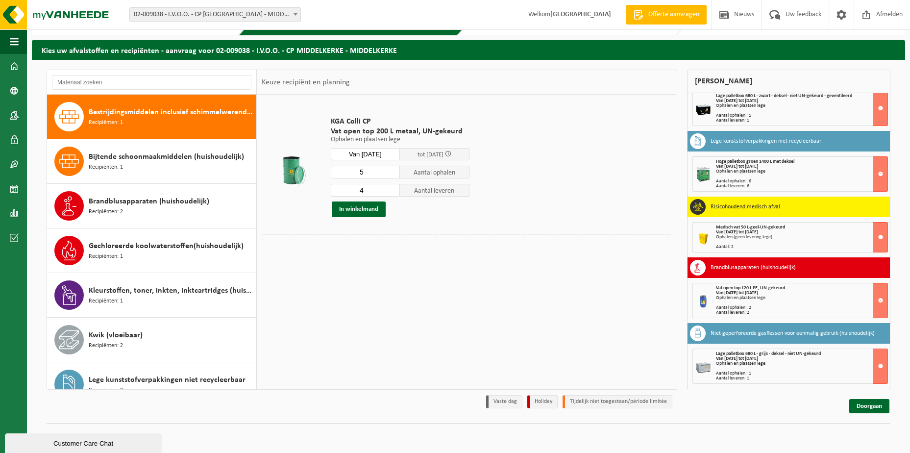
click at [391, 192] on input "4" at bounding box center [366, 190] width 70 height 13
click at [391, 192] on input "3" at bounding box center [366, 190] width 70 height 13
click at [391, 192] on input "2" at bounding box center [366, 190] width 70 height 13
type input "1"
click at [391, 192] on input "1" at bounding box center [366, 190] width 70 height 13
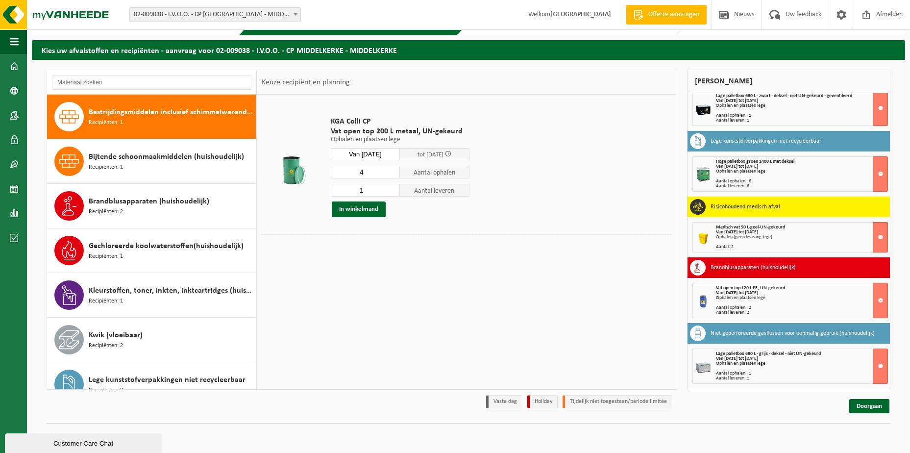
click at [392, 173] on input "4" at bounding box center [366, 172] width 70 height 13
click at [392, 173] on input "3" at bounding box center [366, 172] width 70 height 13
click at [392, 173] on input "2" at bounding box center [366, 172] width 70 height 13
type input "1"
click at [392, 173] on input "1" at bounding box center [366, 172] width 70 height 13
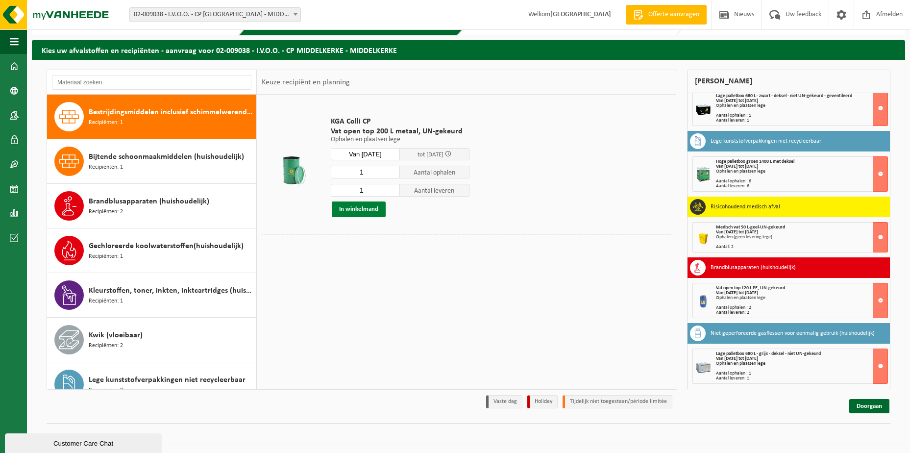
click at [362, 211] on button "In winkelmand" at bounding box center [359, 209] width 54 height 16
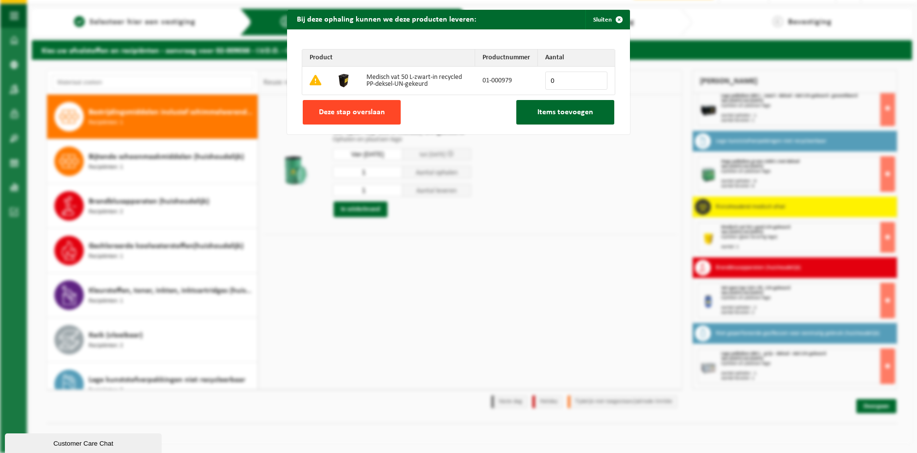
click at [352, 111] on span "Deze stap overslaan" at bounding box center [352, 112] width 66 height 8
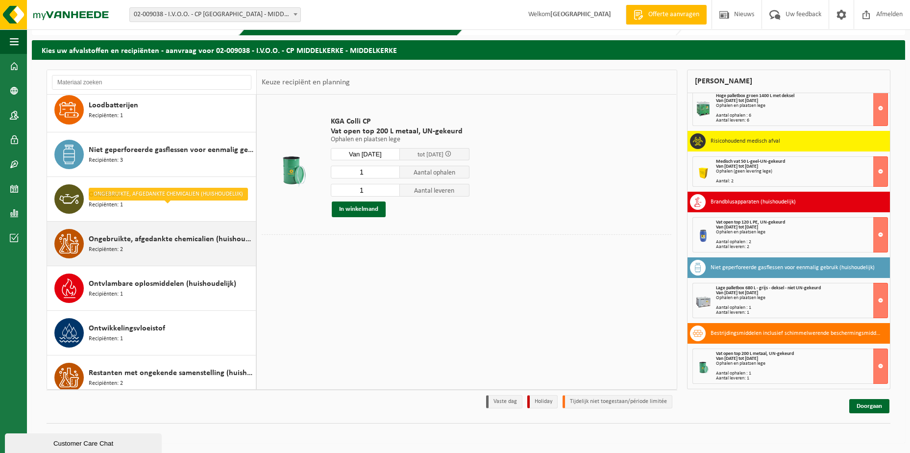
scroll to position [432, 0]
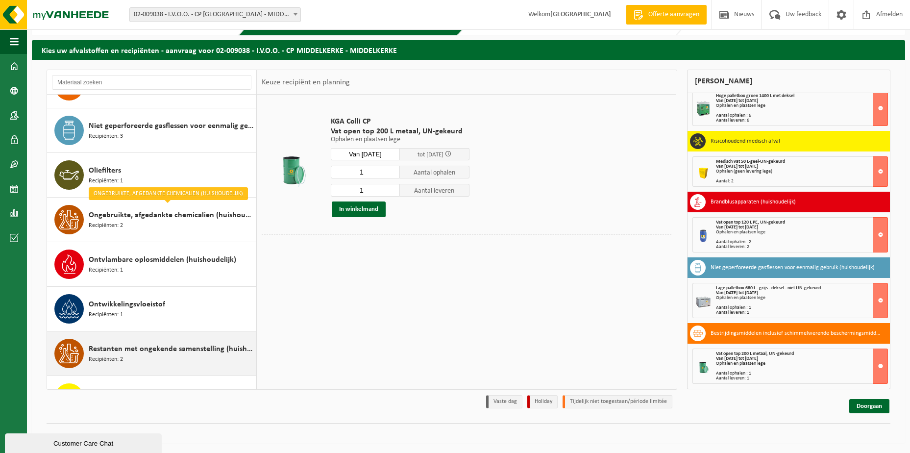
click at [168, 343] on span "Restanten met ongekende samenstelling (huishoudelijk)" at bounding box center [171, 349] width 165 height 12
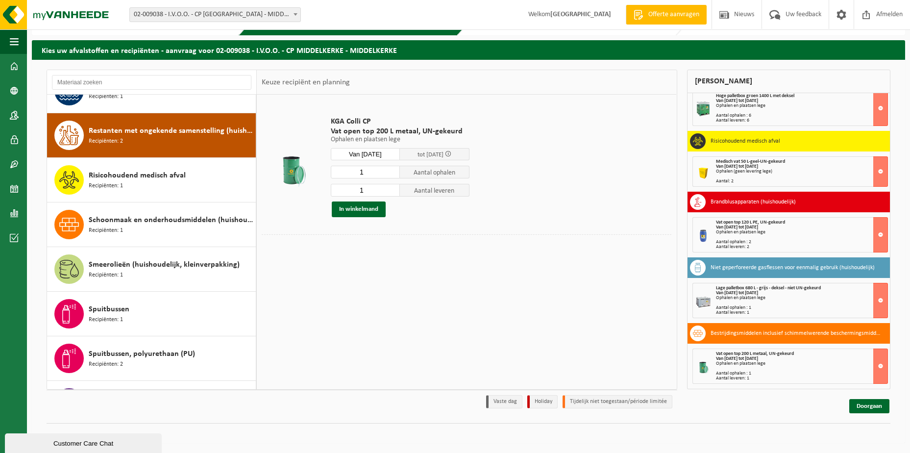
scroll to position [669, 0]
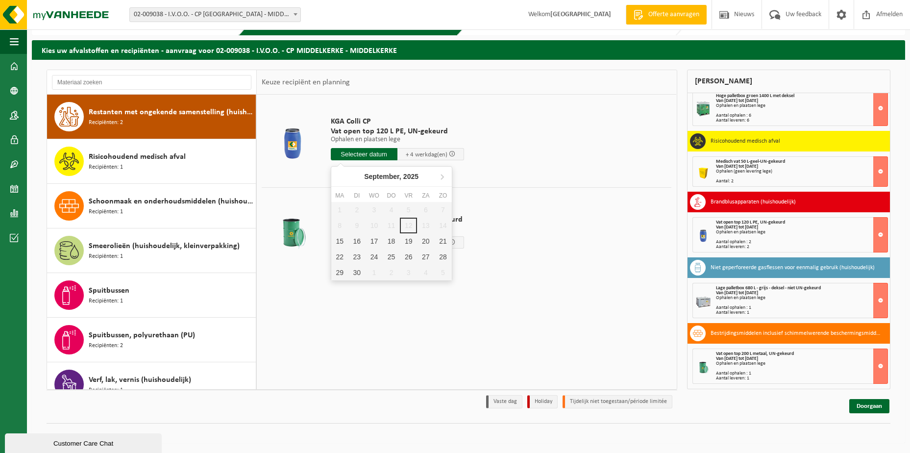
click at [372, 155] on input "text" at bounding box center [364, 154] width 67 height 12
click at [339, 239] on div "15" at bounding box center [339, 241] width 17 height 16
type input "Van 2025-09-15"
type input "2025-09-15"
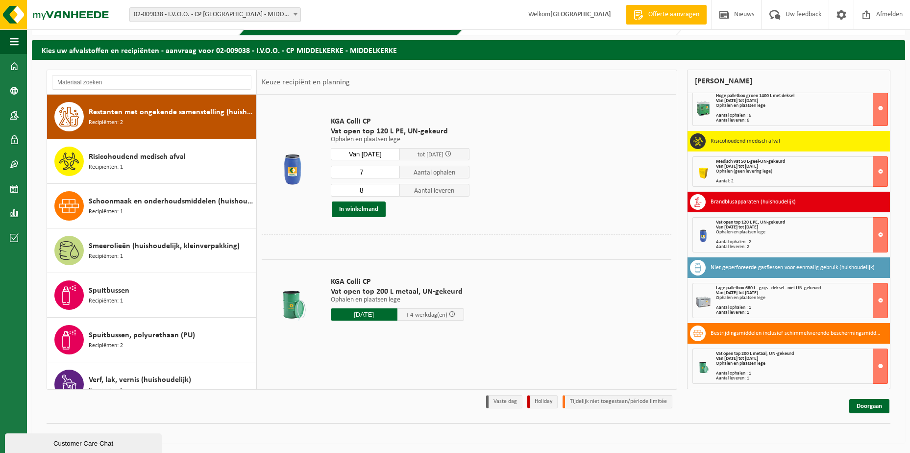
click at [391, 173] on input "7" at bounding box center [366, 172] width 70 height 13
click at [391, 173] on input "6" at bounding box center [366, 172] width 70 height 13
click at [391, 173] on input "5" at bounding box center [366, 172] width 70 height 13
click at [391, 173] on input "4" at bounding box center [366, 172] width 70 height 13
click at [391, 173] on input "3" at bounding box center [366, 172] width 70 height 13
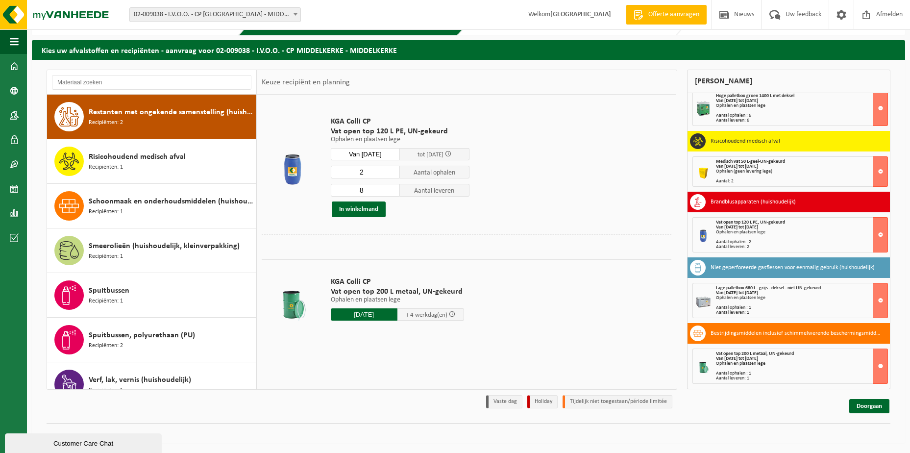
type input "2"
click at [391, 173] on input "2" at bounding box center [366, 172] width 70 height 13
click at [392, 189] on input "9" at bounding box center [366, 190] width 70 height 13
click at [392, 189] on input "10" at bounding box center [366, 190] width 70 height 13
click at [392, 189] on input "11" at bounding box center [366, 190] width 70 height 13
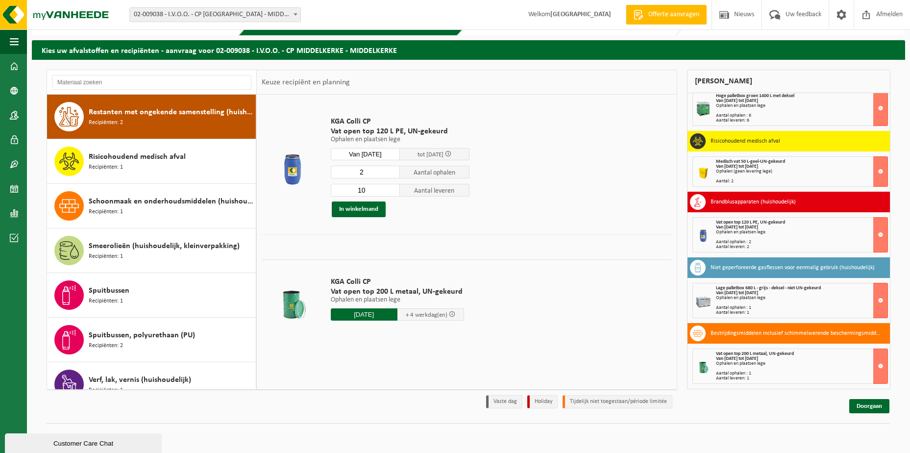
click at [392, 193] on input "10" at bounding box center [366, 190] width 70 height 13
click at [392, 193] on input "9" at bounding box center [366, 190] width 70 height 13
click at [392, 193] on input "8" at bounding box center [366, 190] width 70 height 13
click at [392, 193] on input "7" at bounding box center [366, 190] width 70 height 13
click at [392, 193] on input "6" at bounding box center [366, 190] width 70 height 13
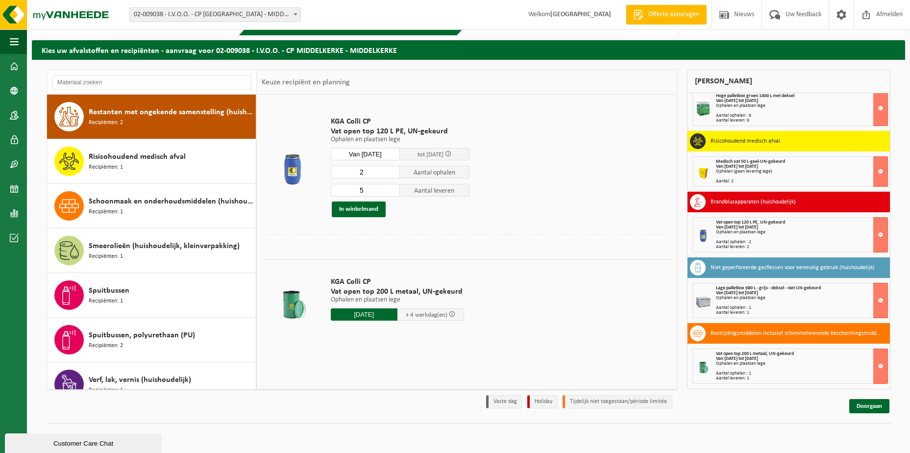
click at [392, 193] on input "5" at bounding box center [366, 190] width 70 height 13
click at [392, 193] on input "4" at bounding box center [366, 190] width 70 height 13
click at [392, 193] on input "3" at bounding box center [366, 190] width 70 height 13
type input "2"
click at [392, 193] on input "2" at bounding box center [366, 190] width 70 height 13
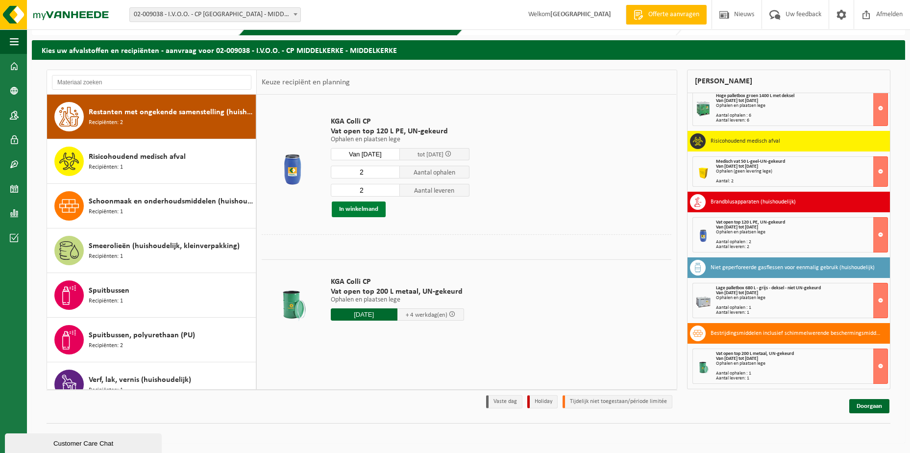
click at [366, 209] on button "In winkelmand" at bounding box center [359, 209] width 54 height 16
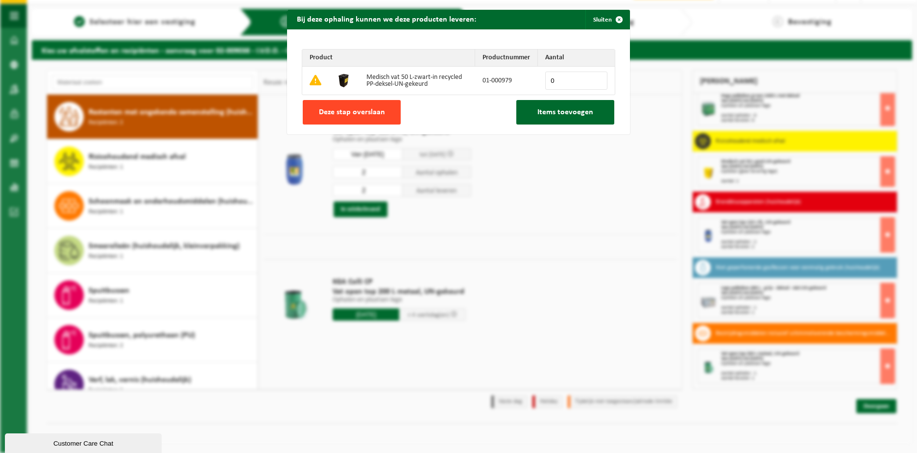
click at [361, 110] on span "Deze stap overslaan" at bounding box center [352, 112] width 66 height 8
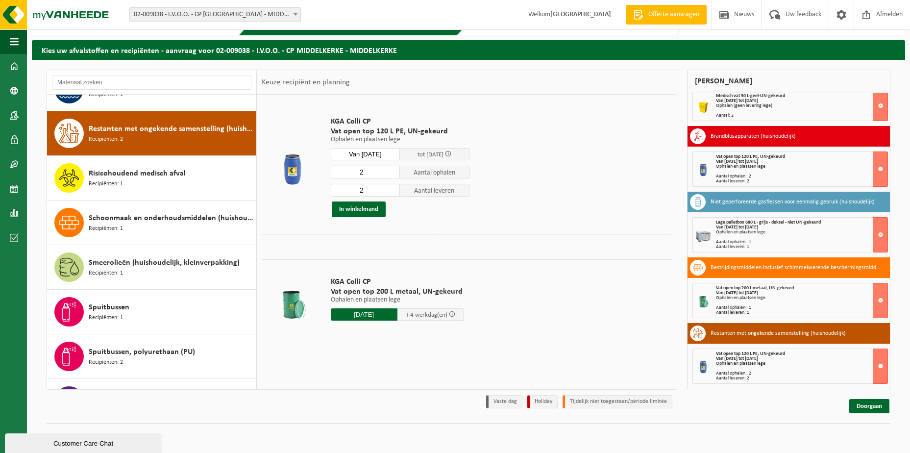
scroll to position [628, 0]
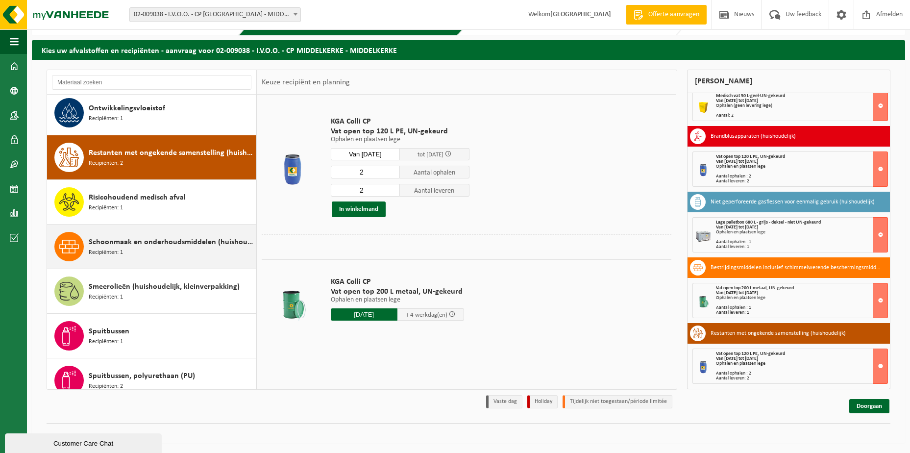
click at [156, 243] on span "Schoonmaak en onderhoudsmiddelen (huishoudelijk)" at bounding box center [171, 242] width 165 height 12
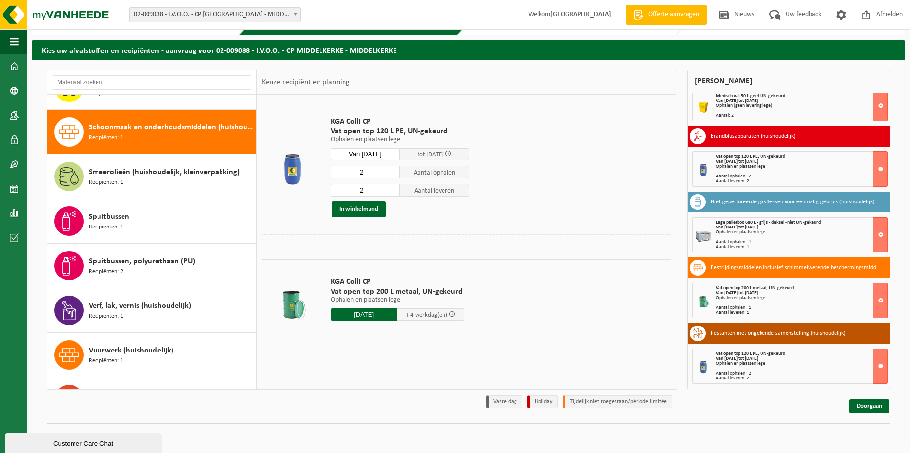
scroll to position [758, 0]
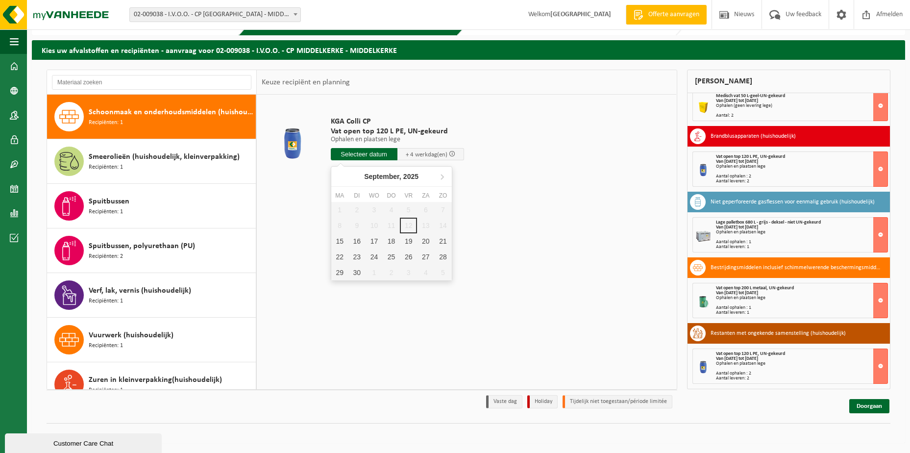
click at [372, 151] on input "text" at bounding box center [364, 154] width 67 height 12
click at [339, 240] on div "15" at bounding box center [339, 241] width 17 height 16
type input "Van 2025-09-15"
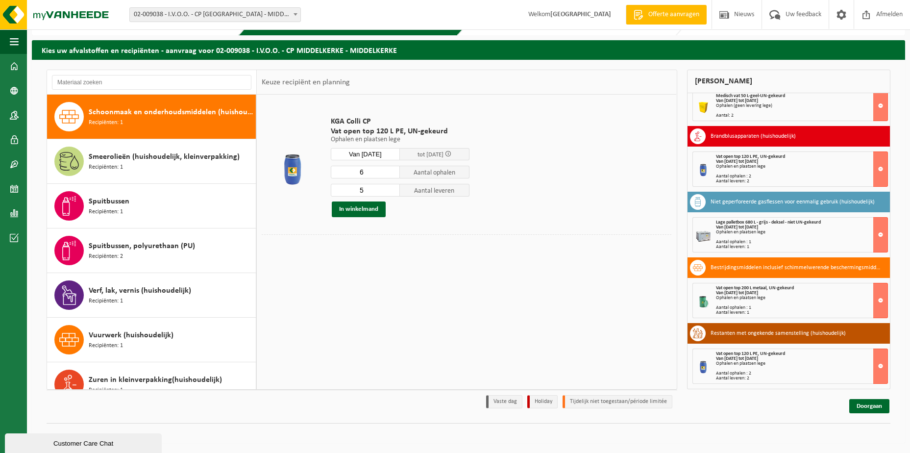
click at [393, 191] on input "5" at bounding box center [366, 190] width 70 height 13
click at [393, 191] on input "4" at bounding box center [366, 190] width 70 height 13
type input "3"
click at [393, 191] on input "3" at bounding box center [366, 190] width 70 height 13
click at [391, 171] on input "7" at bounding box center [366, 172] width 70 height 13
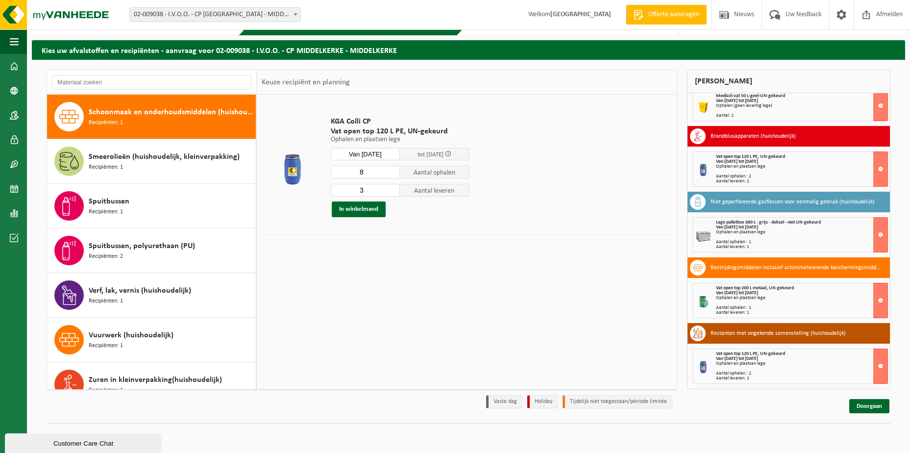
click at [391, 171] on input "8" at bounding box center [366, 172] width 70 height 13
click at [391, 171] on input "9" at bounding box center [366, 172] width 70 height 13
click at [391, 173] on input "8" at bounding box center [366, 172] width 70 height 13
click at [391, 173] on input "7" at bounding box center [366, 172] width 70 height 13
click at [391, 173] on input "6" at bounding box center [366, 172] width 70 height 13
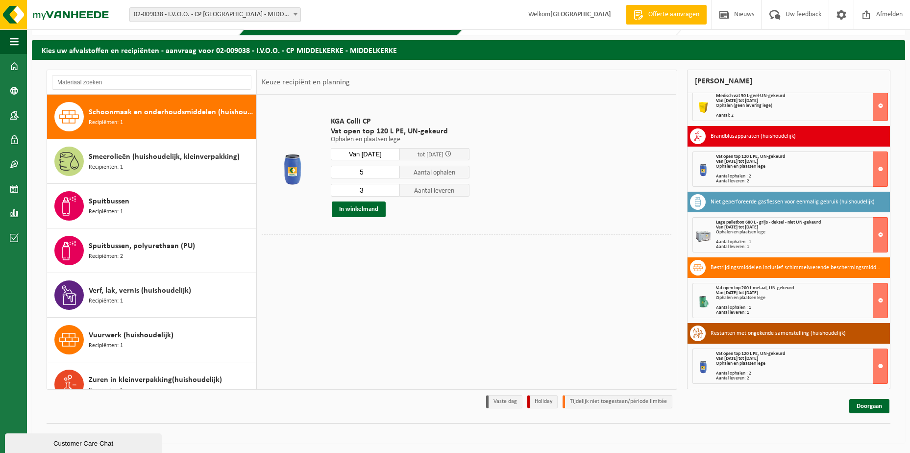
click at [391, 173] on input "5" at bounding box center [366, 172] width 70 height 13
click at [391, 173] on input "4" at bounding box center [366, 172] width 70 height 13
click at [391, 173] on input "2" at bounding box center [366, 172] width 70 height 13
type input "3"
click at [392, 168] on input "3" at bounding box center [366, 172] width 70 height 13
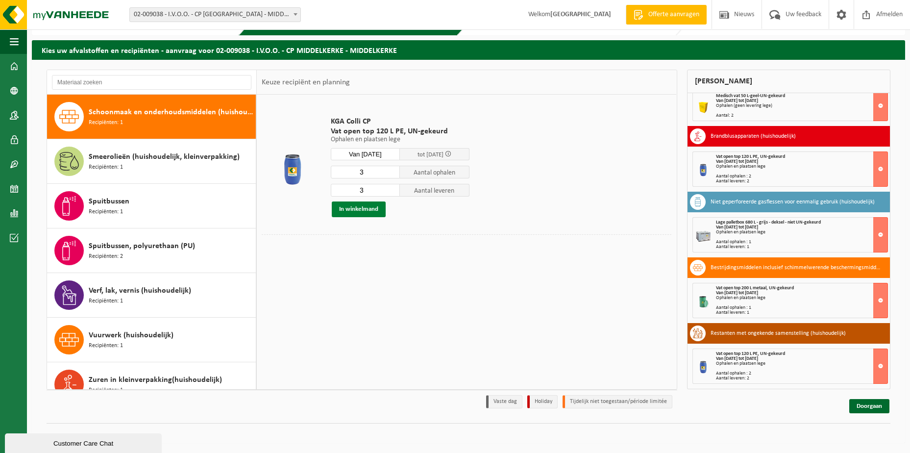
click at [358, 204] on button "In winkelmand" at bounding box center [359, 209] width 54 height 16
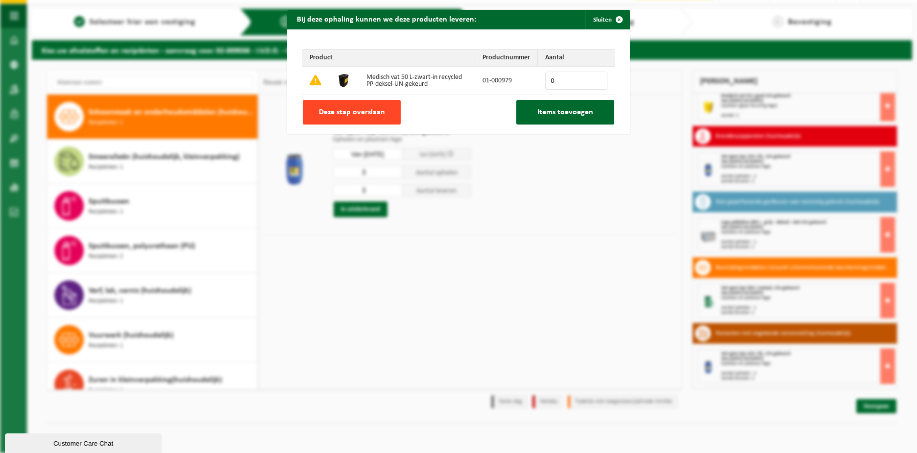
click at [368, 114] on span "Deze stap overslaan" at bounding box center [352, 112] width 66 height 8
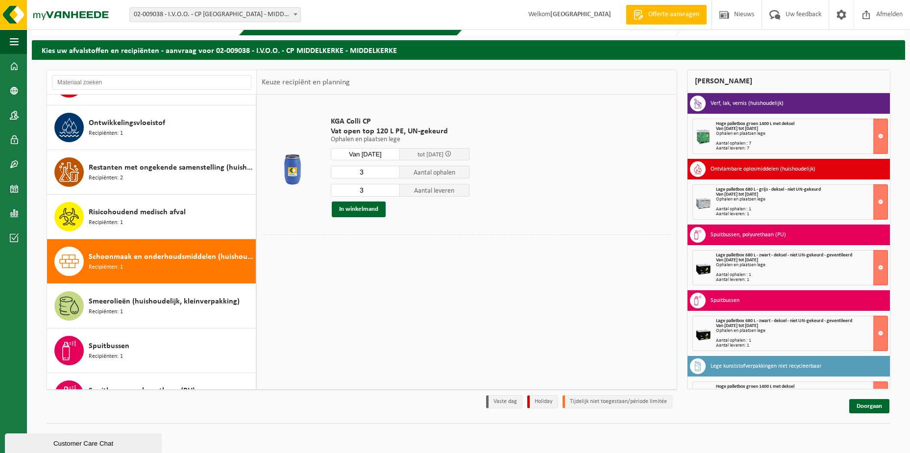
scroll to position [637, 0]
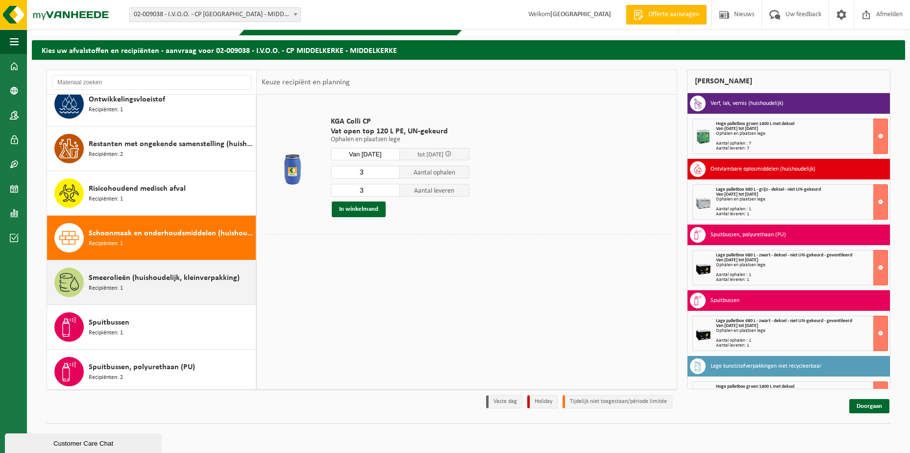
click at [161, 286] on div "Smeerolieën (huishoudelijk, kleinverpakking) Recipiënten: 1" at bounding box center [171, 281] width 165 height 29
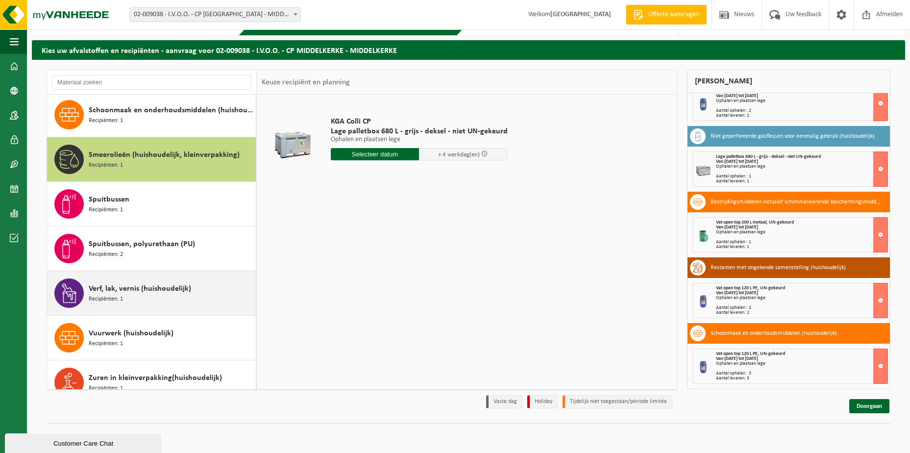
scroll to position [775, 0]
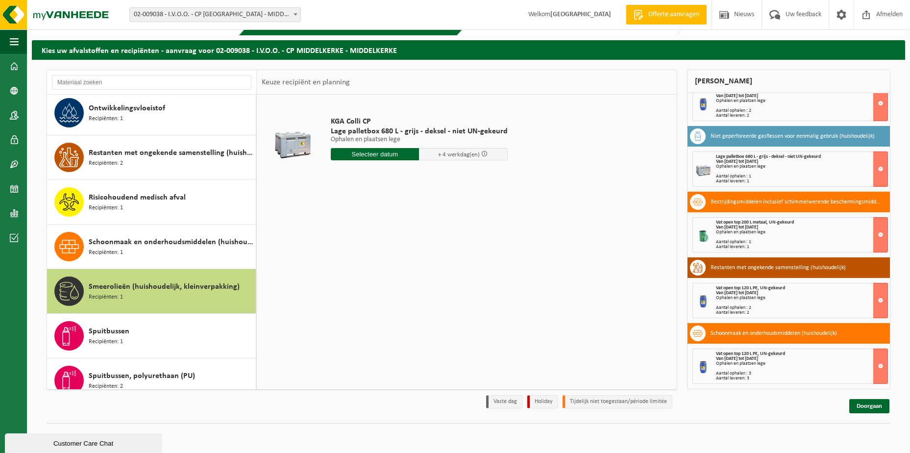
click at [166, 281] on span "Smeerolieën (huishoudelijk, kleinverpakking)" at bounding box center [164, 287] width 151 height 12
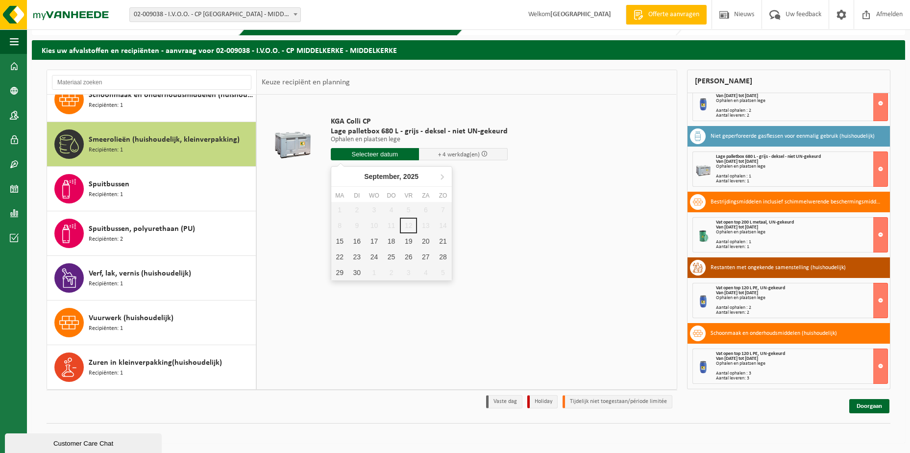
click at [362, 149] on input "text" at bounding box center [375, 154] width 89 height 12
click at [337, 242] on div "15" at bounding box center [339, 241] width 17 height 16
type input "Van 2025-09-15"
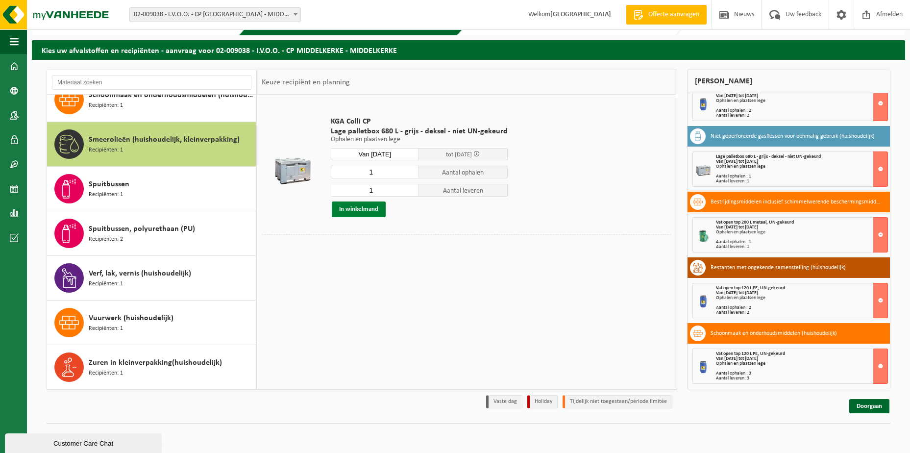
click at [357, 208] on button "In winkelmand" at bounding box center [359, 209] width 54 height 16
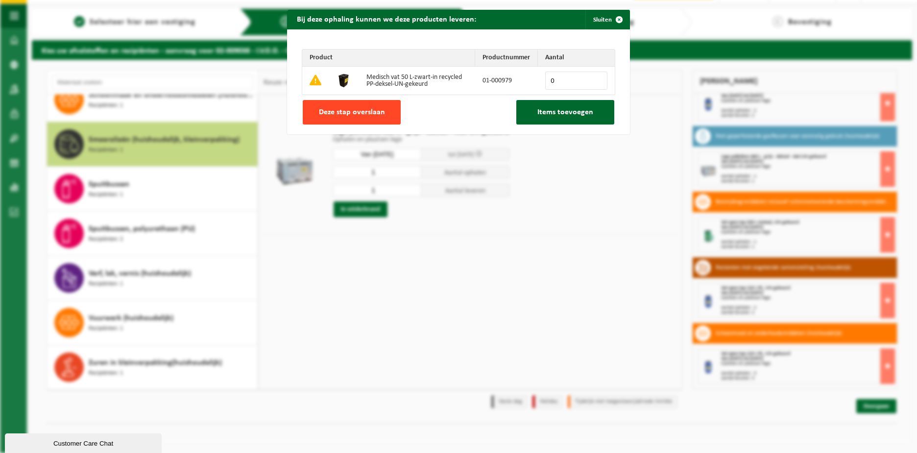
click at [356, 111] on span "Deze stap overslaan" at bounding box center [352, 112] width 66 height 8
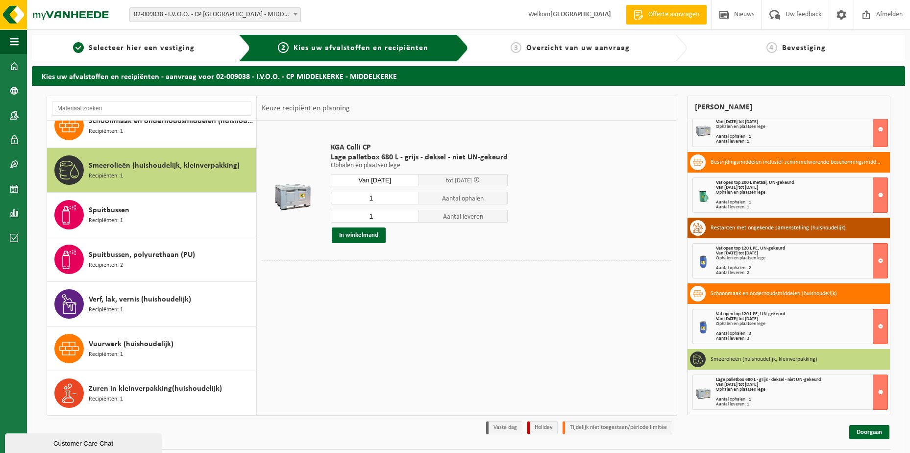
scroll to position [26, 0]
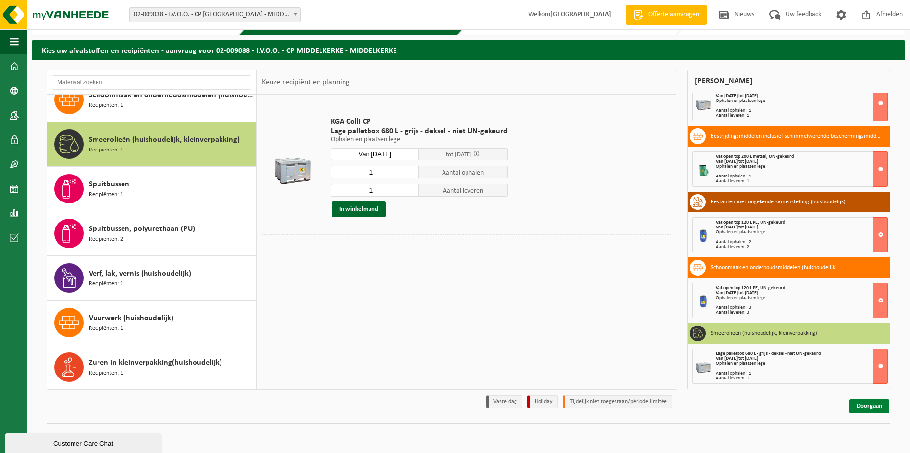
click at [861, 404] on link "Doorgaan" at bounding box center [869, 406] width 40 height 14
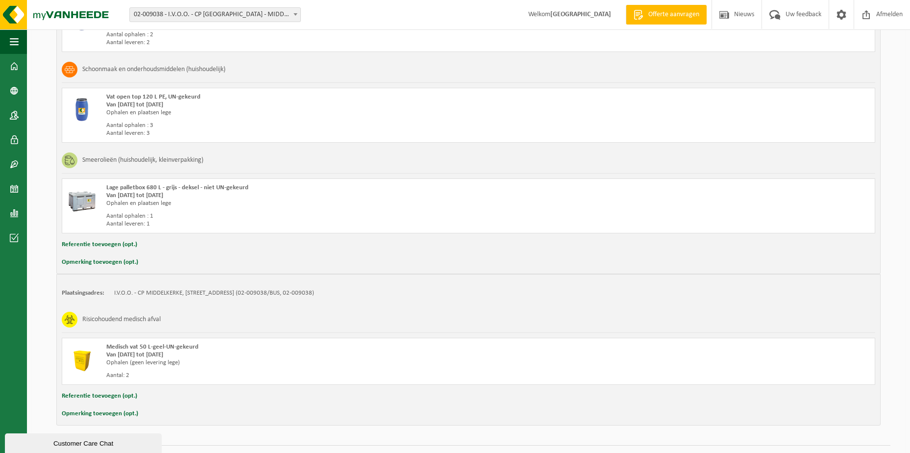
scroll to position [1029, 0]
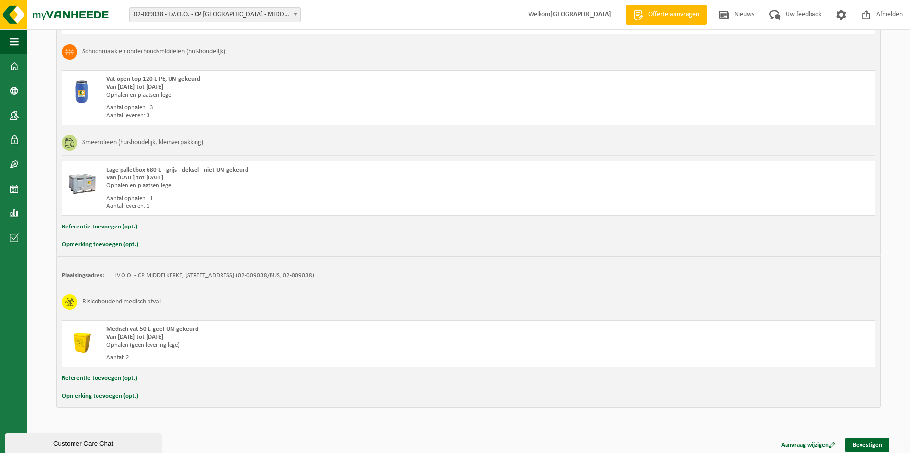
click at [115, 397] on button "Opmerking toevoegen (opt.)" at bounding box center [100, 395] width 76 height 13
click at [141, 398] on input "text" at bounding box center [487, 396] width 755 height 15
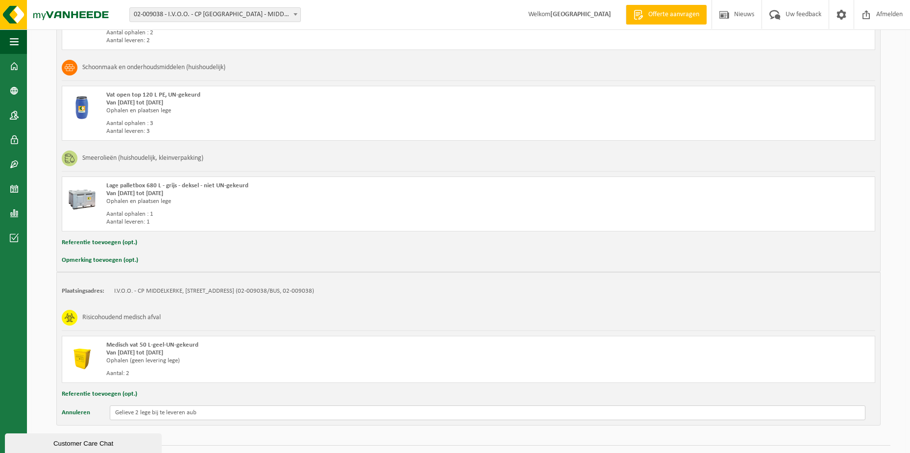
scroll to position [1035, 0]
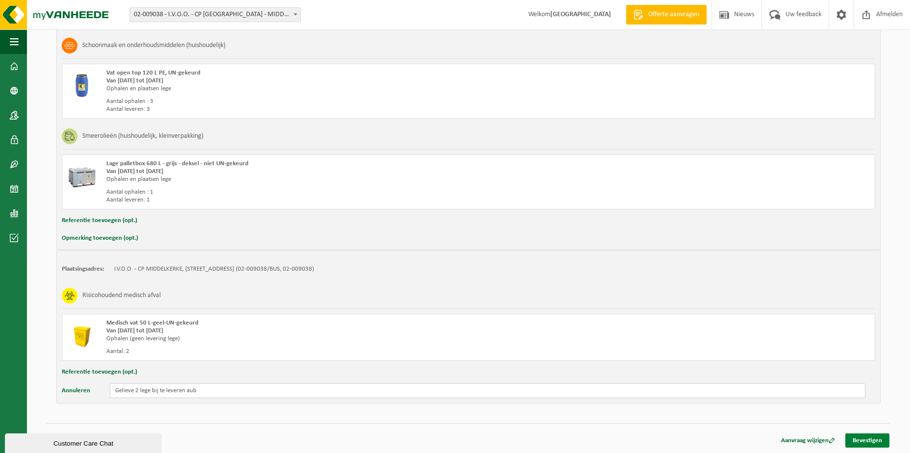
type input "Gelieve 2 lege bij te leveren aub"
click at [864, 440] on link "Bevestigen" at bounding box center [867, 440] width 44 height 14
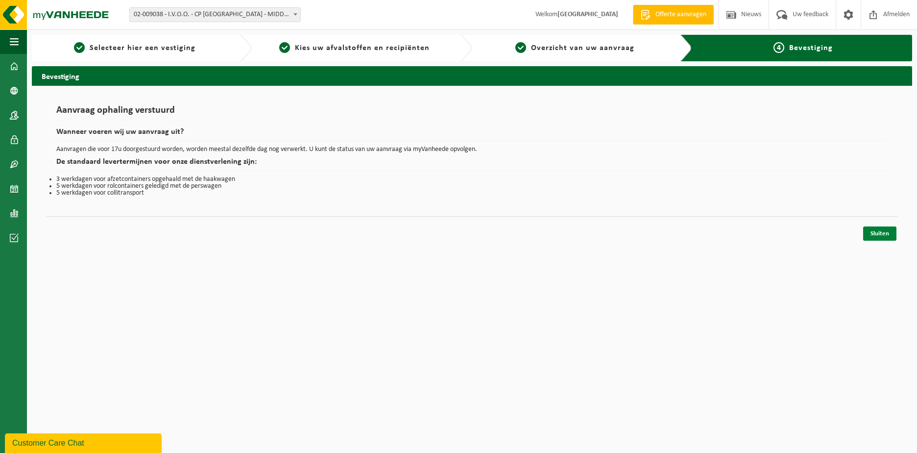
click at [874, 231] on link "Sluiten" at bounding box center [879, 233] width 33 height 14
